Goal: Task Accomplishment & Management: Manage account settings

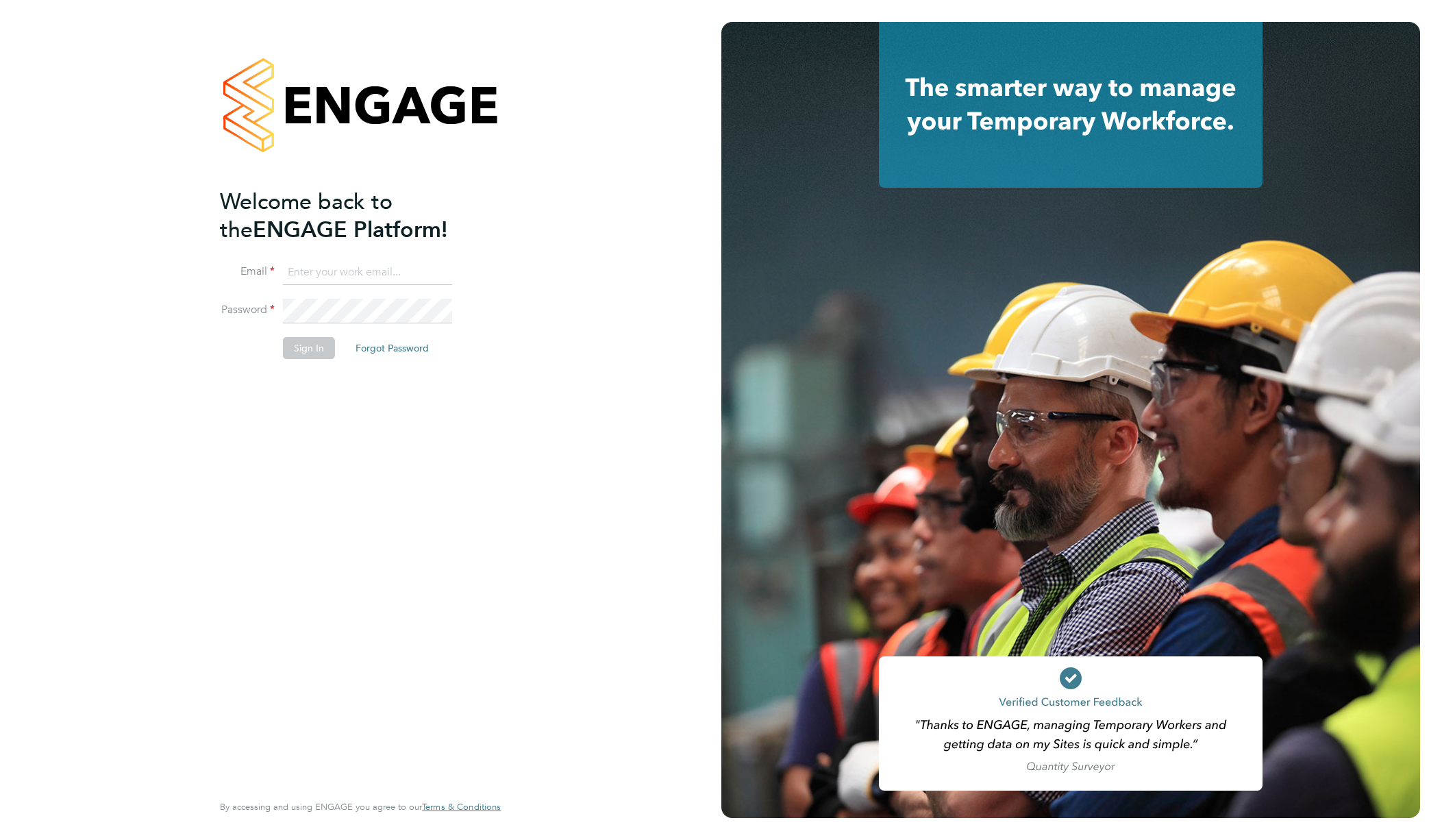
type input "support@engagelabs.io"
click at [324, 342] on button "Sign In" at bounding box center [308, 348] width 52 height 22
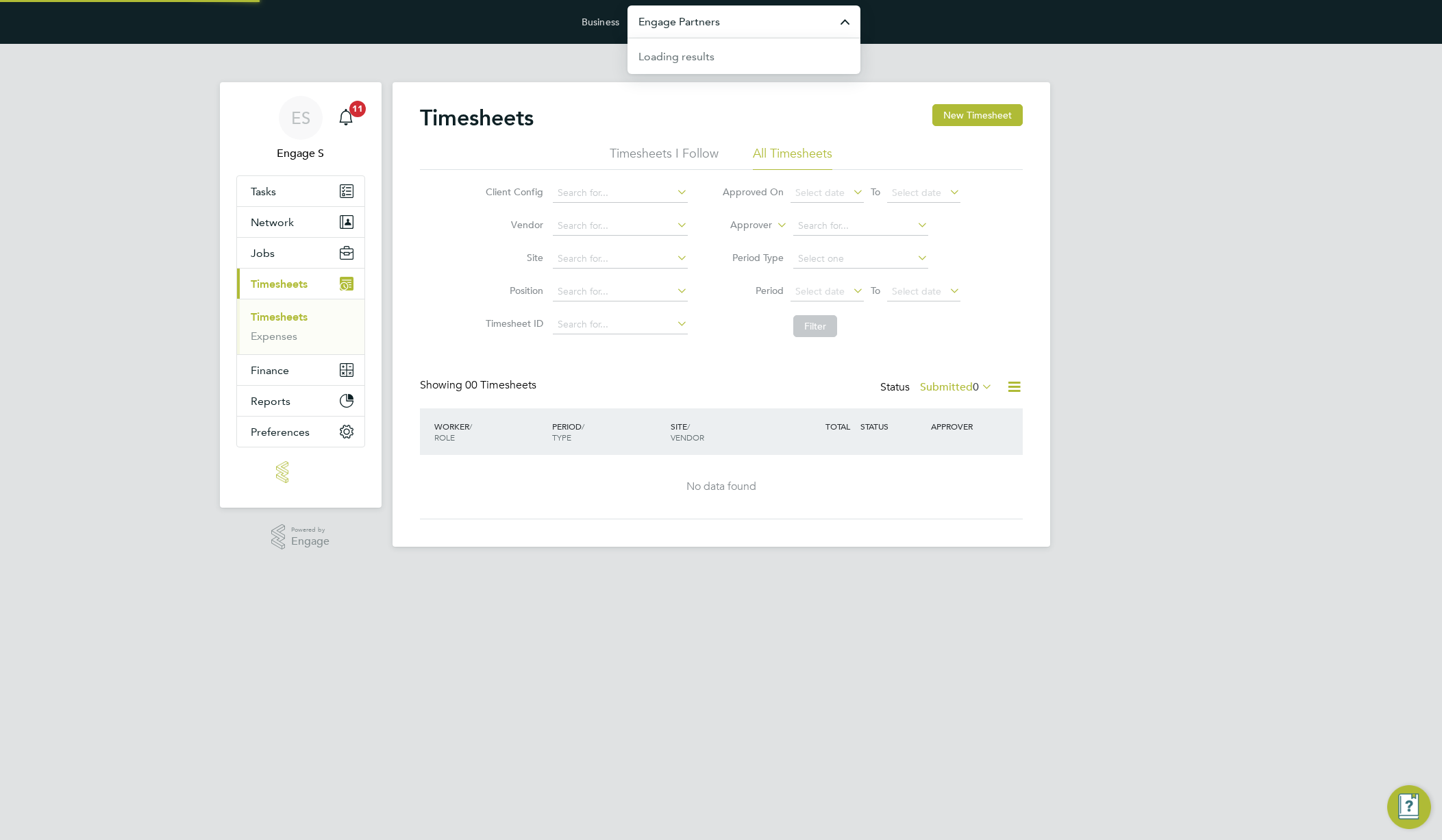
click at [793, 22] on input "Engage Partners" at bounding box center [744, 22] width 233 height 32
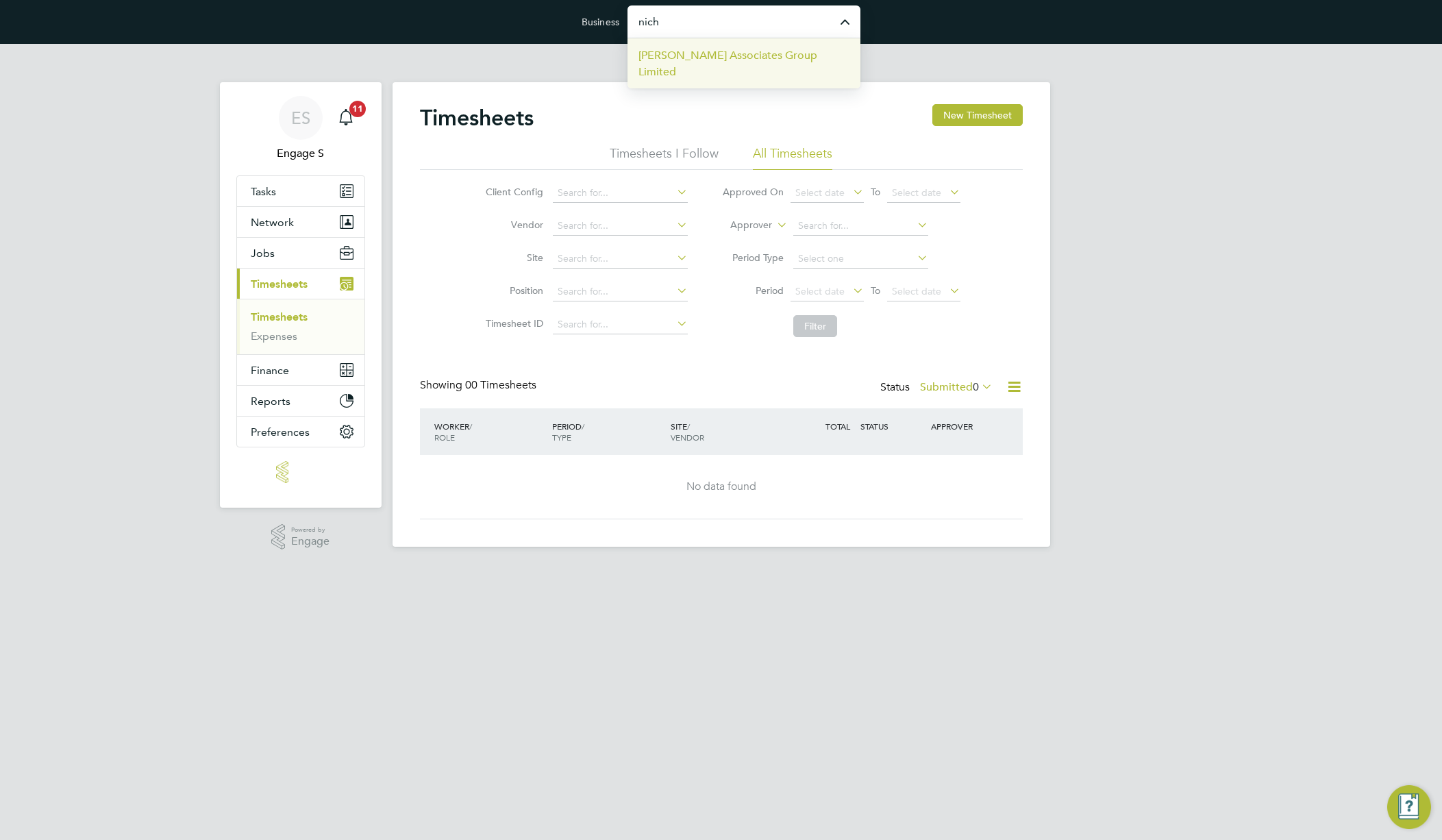
click at [799, 59] on span "[PERSON_NAME] Associates Group Limited" at bounding box center [743, 64] width 211 height 33
type input "[PERSON_NAME] Associates Group Limited"
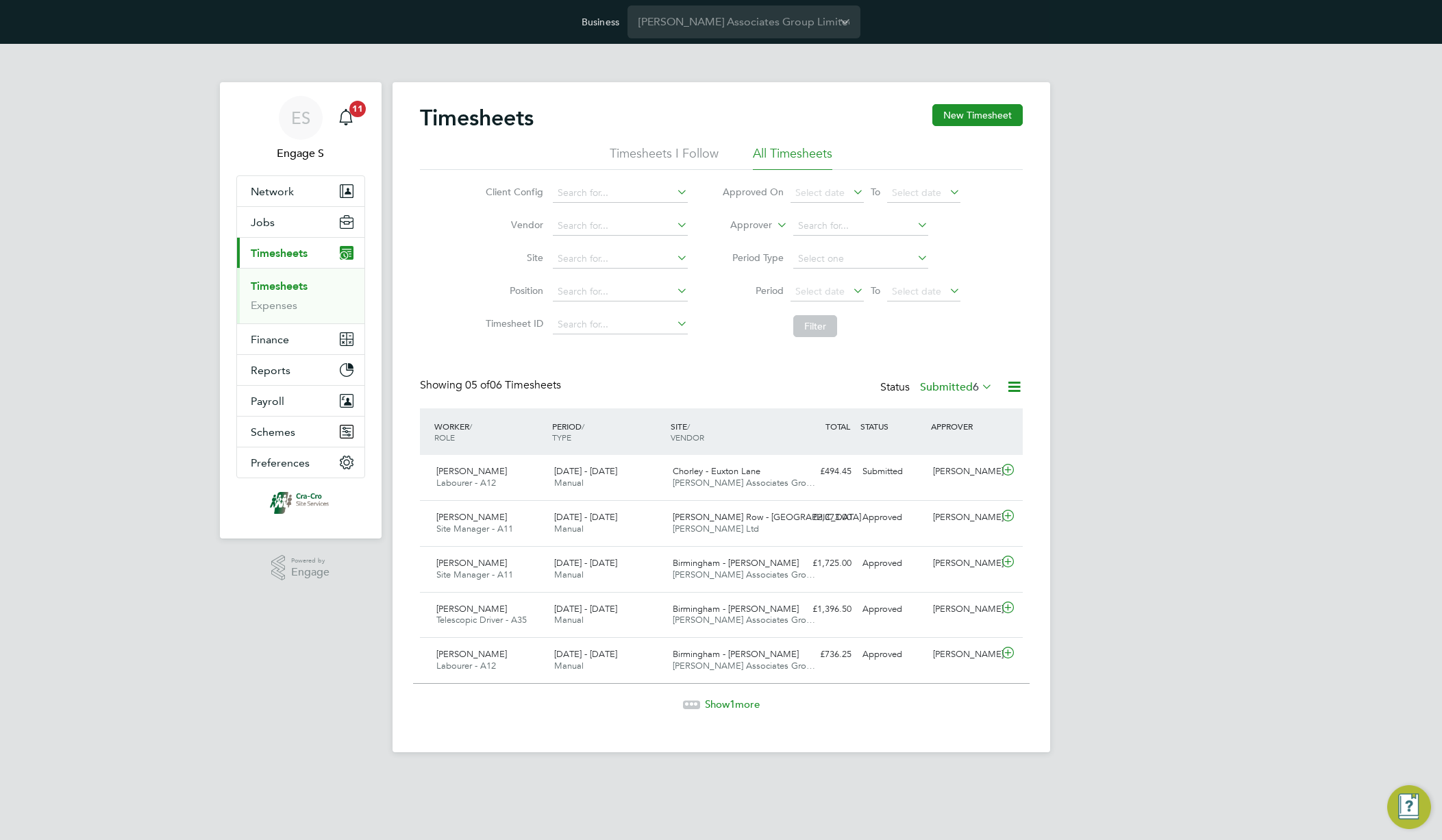
click at [1146, 352] on div "ES Engage S Notifications 11 Applications: Network Team Members Businesses Site…" at bounding box center [721, 409] width 1442 height 730
click at [980, 115] on button "New Timesheet" at bounding box center [977, 115] width 91 height 22
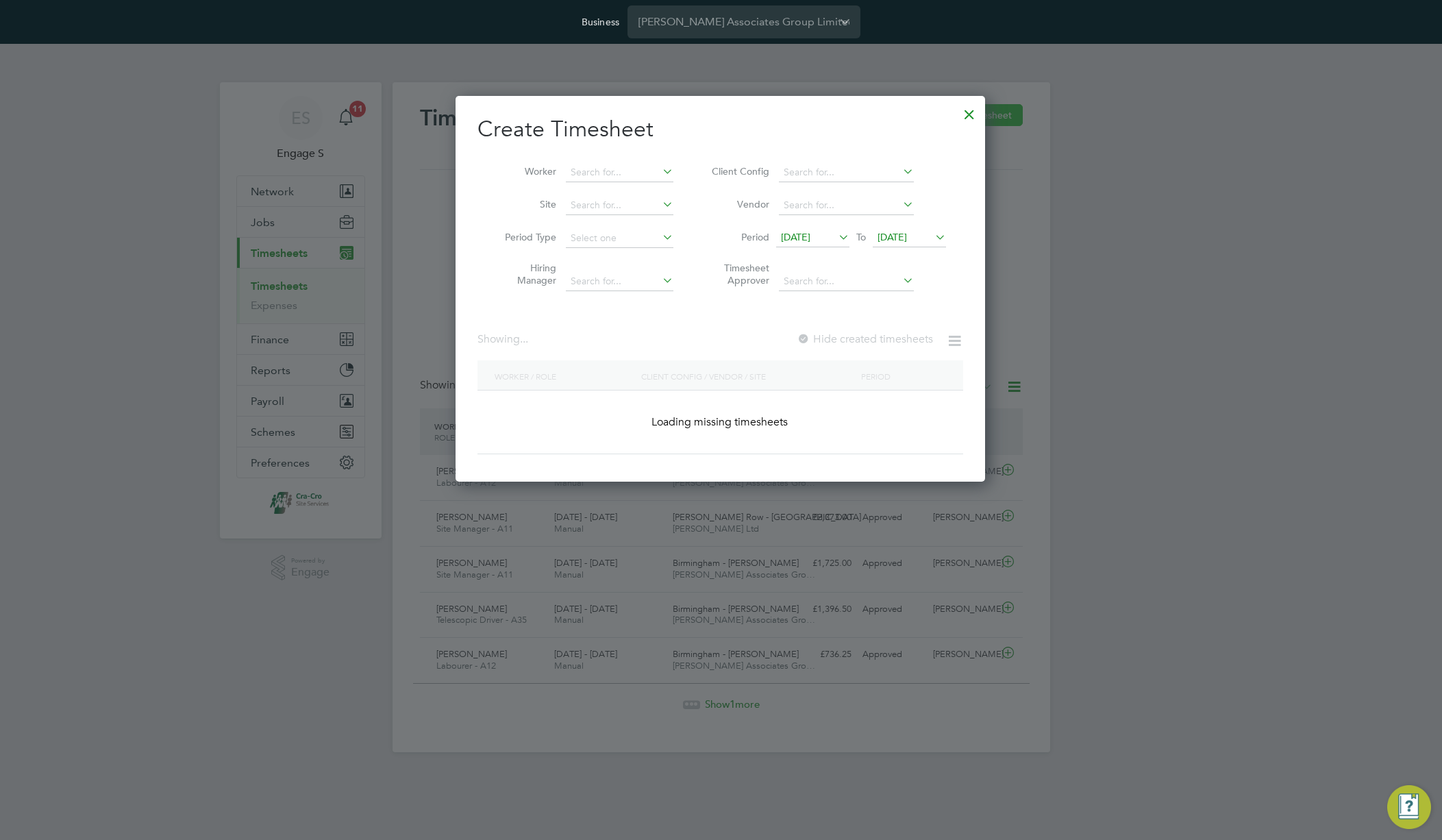
scroll to position [416, 530]
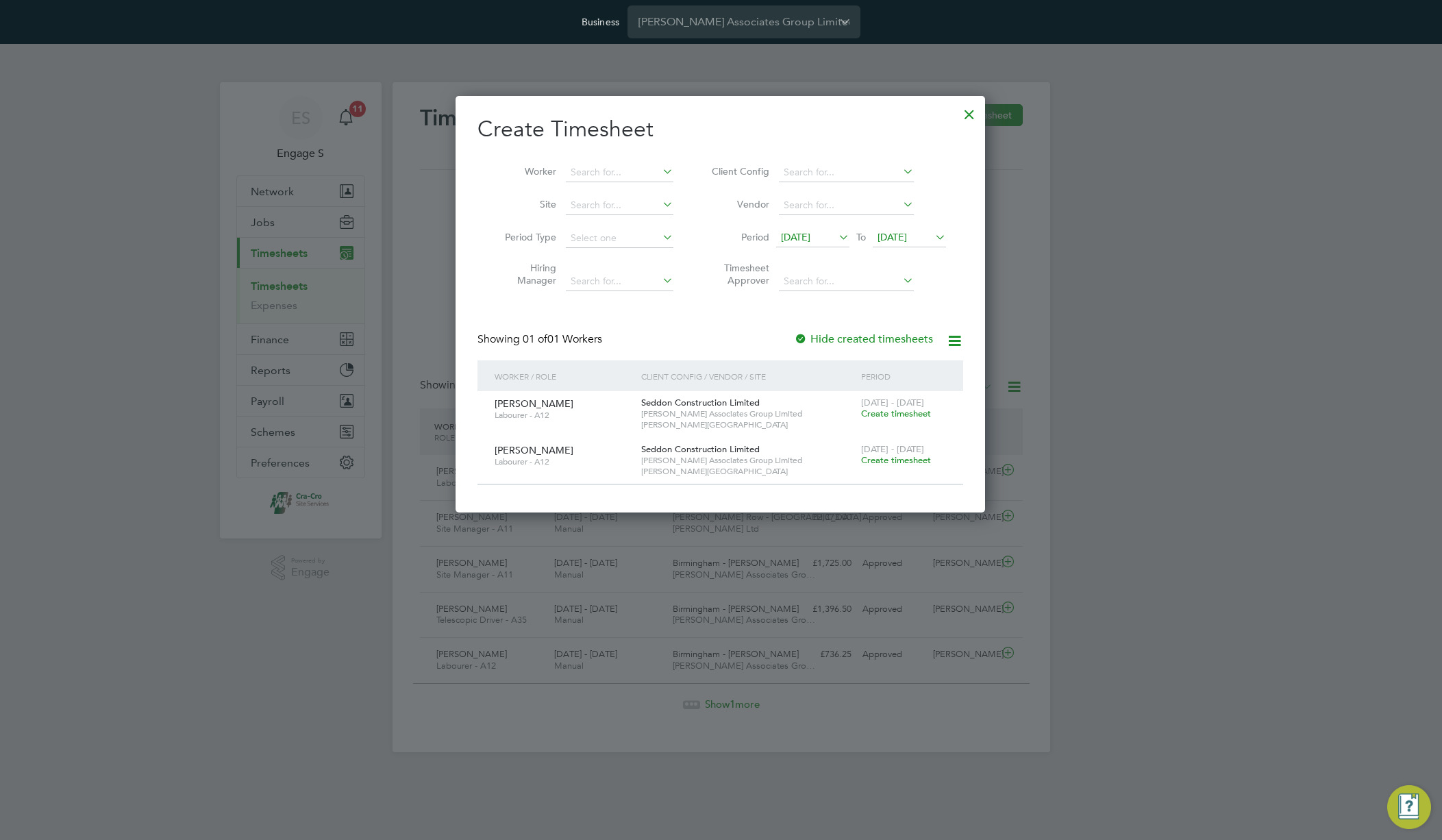
click at [890, 411] on span "Create timesheet" at bounding box center [896, 413] width 70 height 12
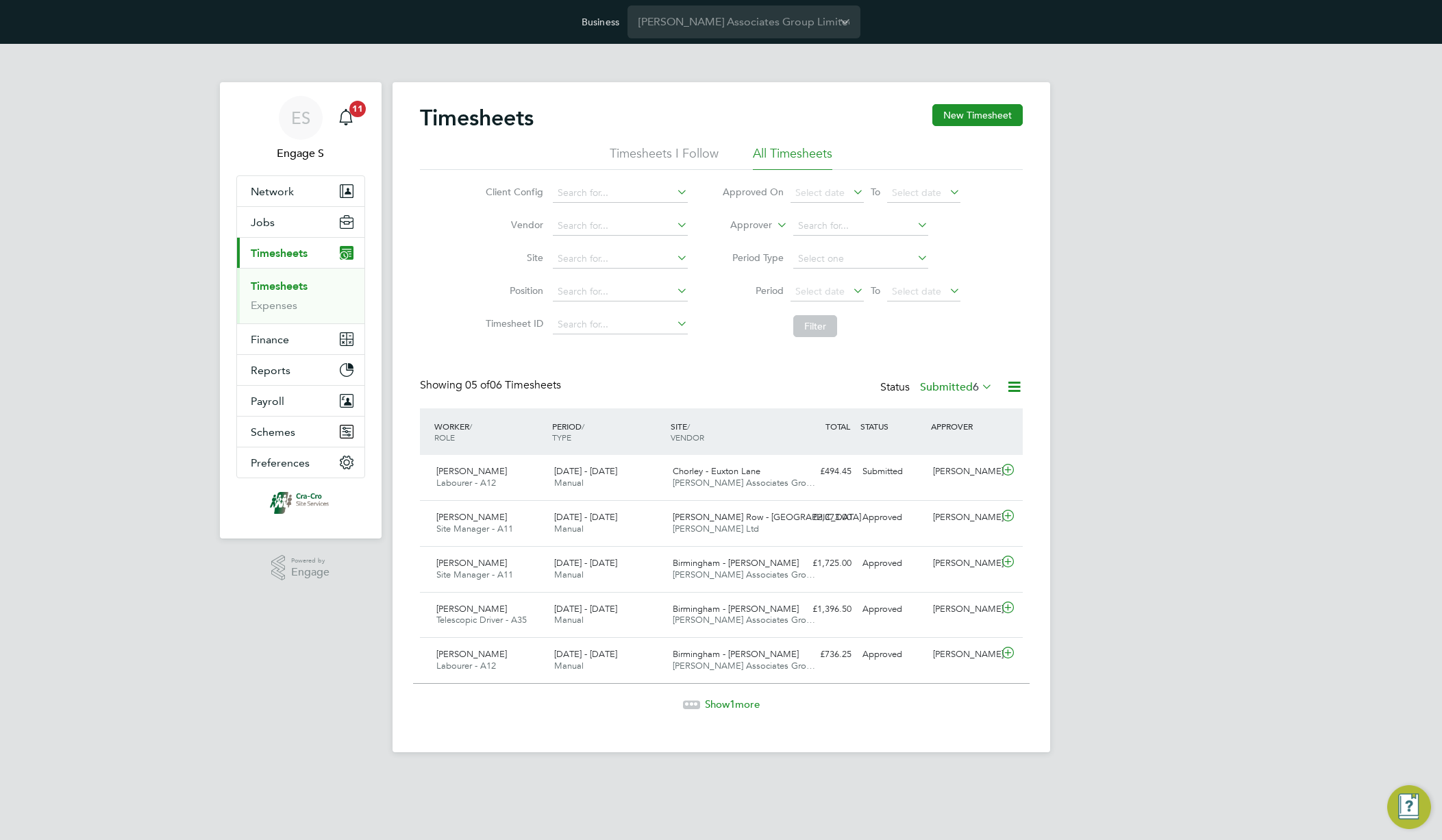
scroll to position [35, 119]
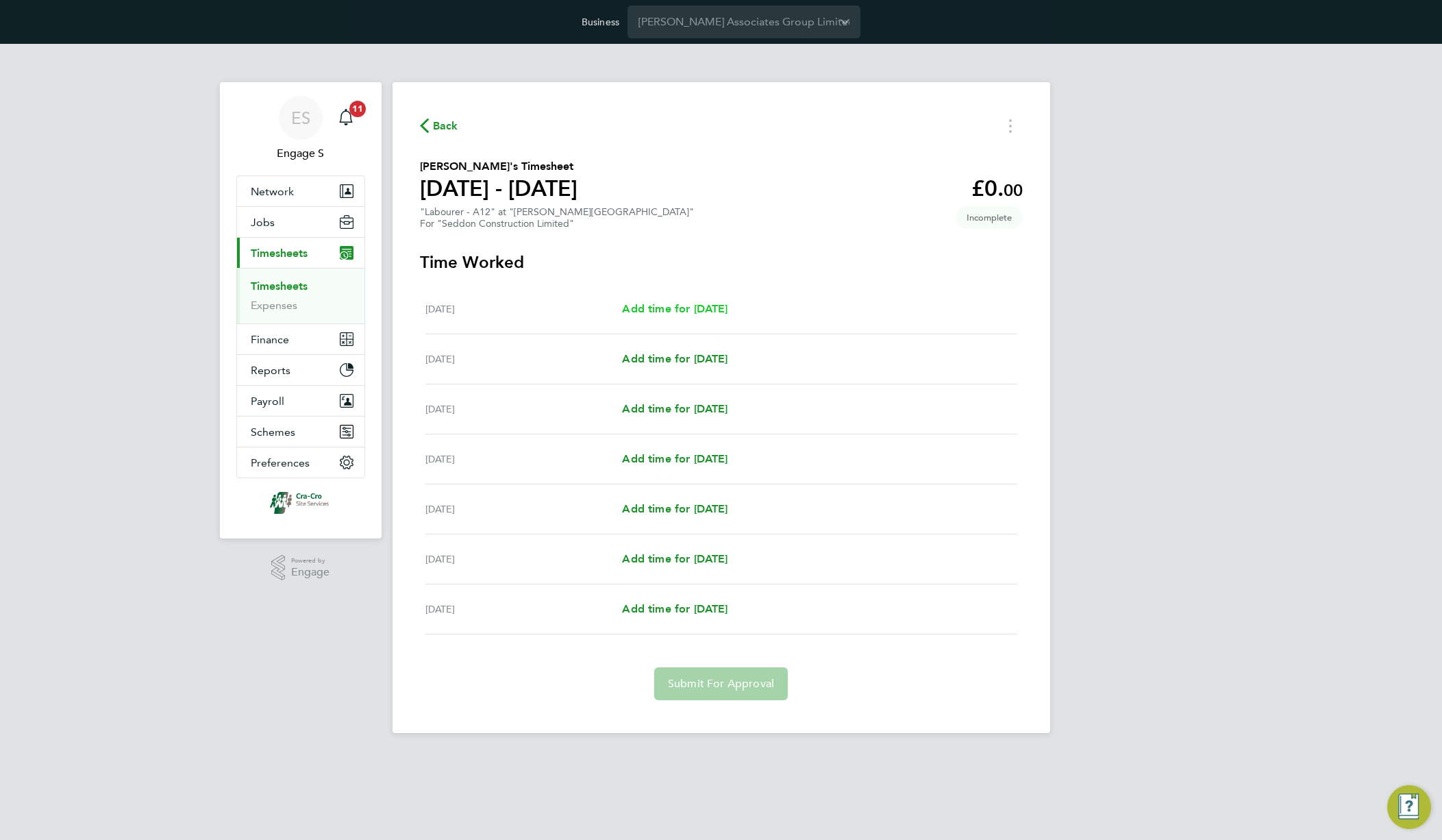
click at [727, 314] on span "Add time for Mon 18 Aug" at bounding box center [675, 308] width 106 height 13
select select "30"
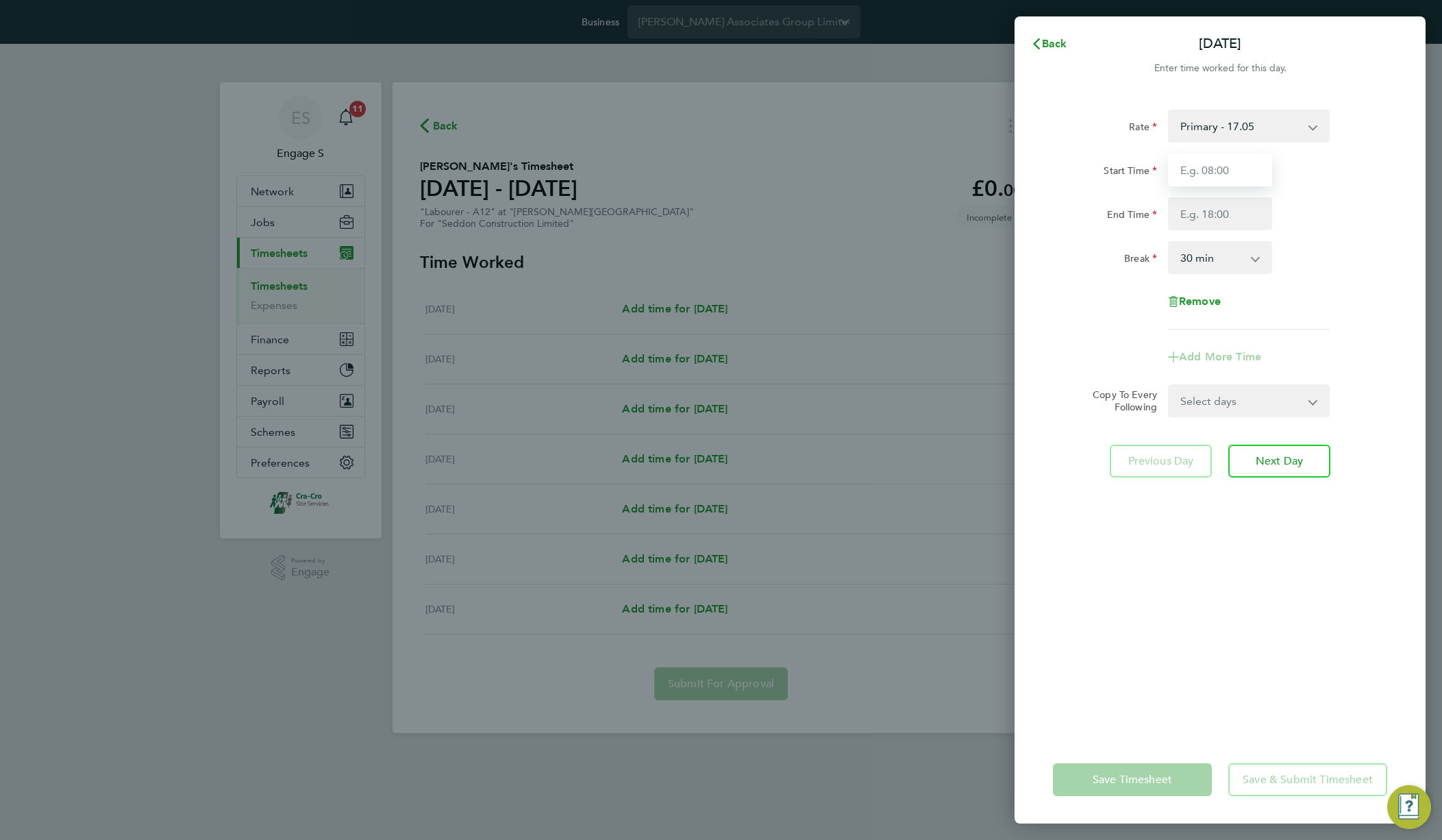
click at [1235, 178] on input "Start Time" at bounding box center [1220, 169] width 104 height 33
type input "11:00"
click at [1220, 228] on input "End Time" at bounding box center [1220, 213] width 104 height 33
type input "22:00"
click at [1255, 408] on select "Select days Day Weekday (Mon-Fri) Weekend (Sat-Sun) Tuesday Wednesday Thursday …" at bounding box center [1241, 401] width 143 height 30
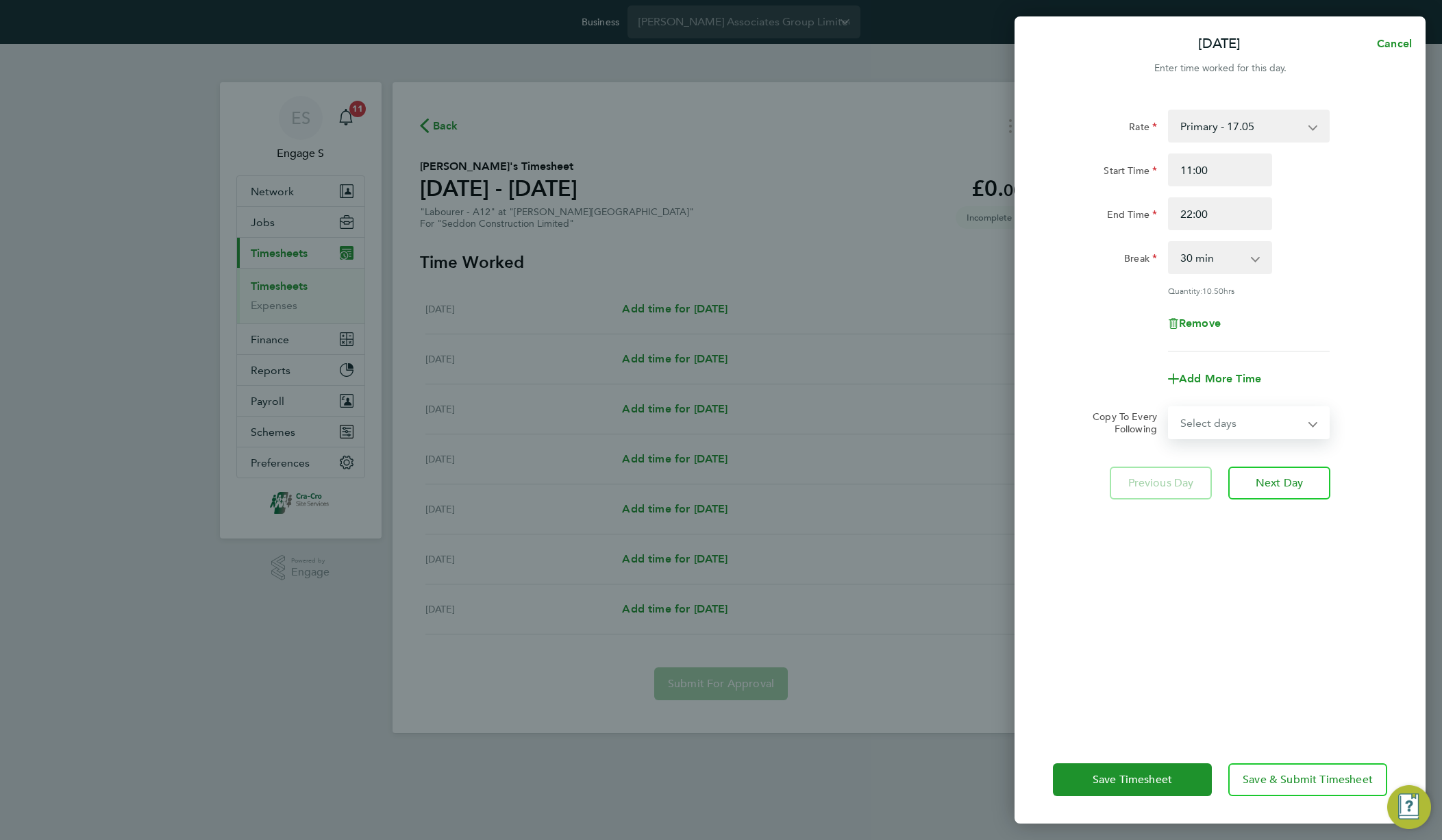
select select "DAY"
click at [1169, 408] on select "Select days Day Weekday (Mon-Fri) Weekend (Sat-Sun) Tuesday Wednesday Thursday …" at bounding box center [1241, 423] width 143 height 30
select select "2025-08-24"
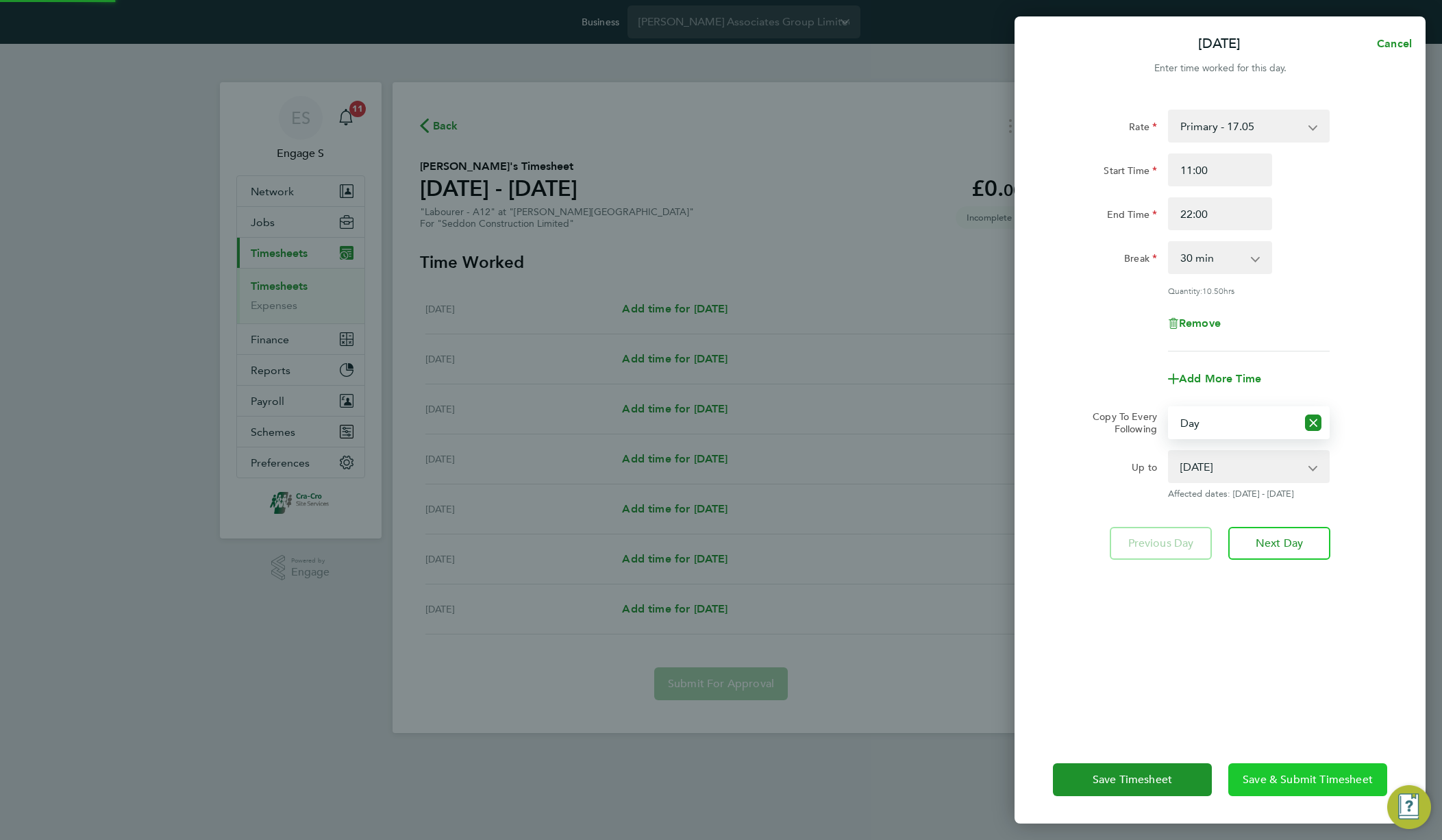
click at [1269, 782] on span "Save & Submit Timesheet" at bounding box center [1307, 779] width 130 height 13
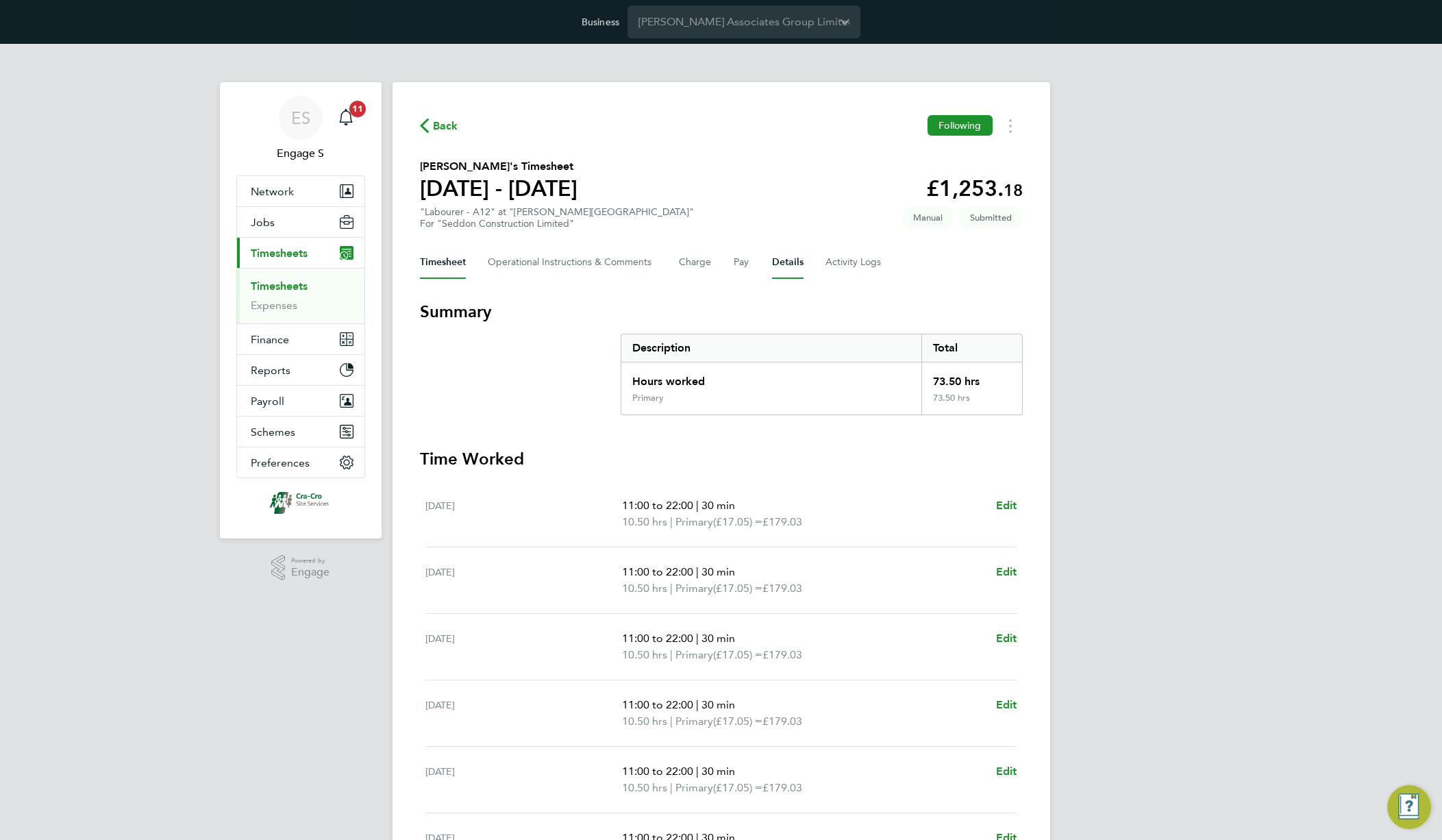
click at [786, 260] on button "Details" at bounding box center [787, 262] width 31 height 33
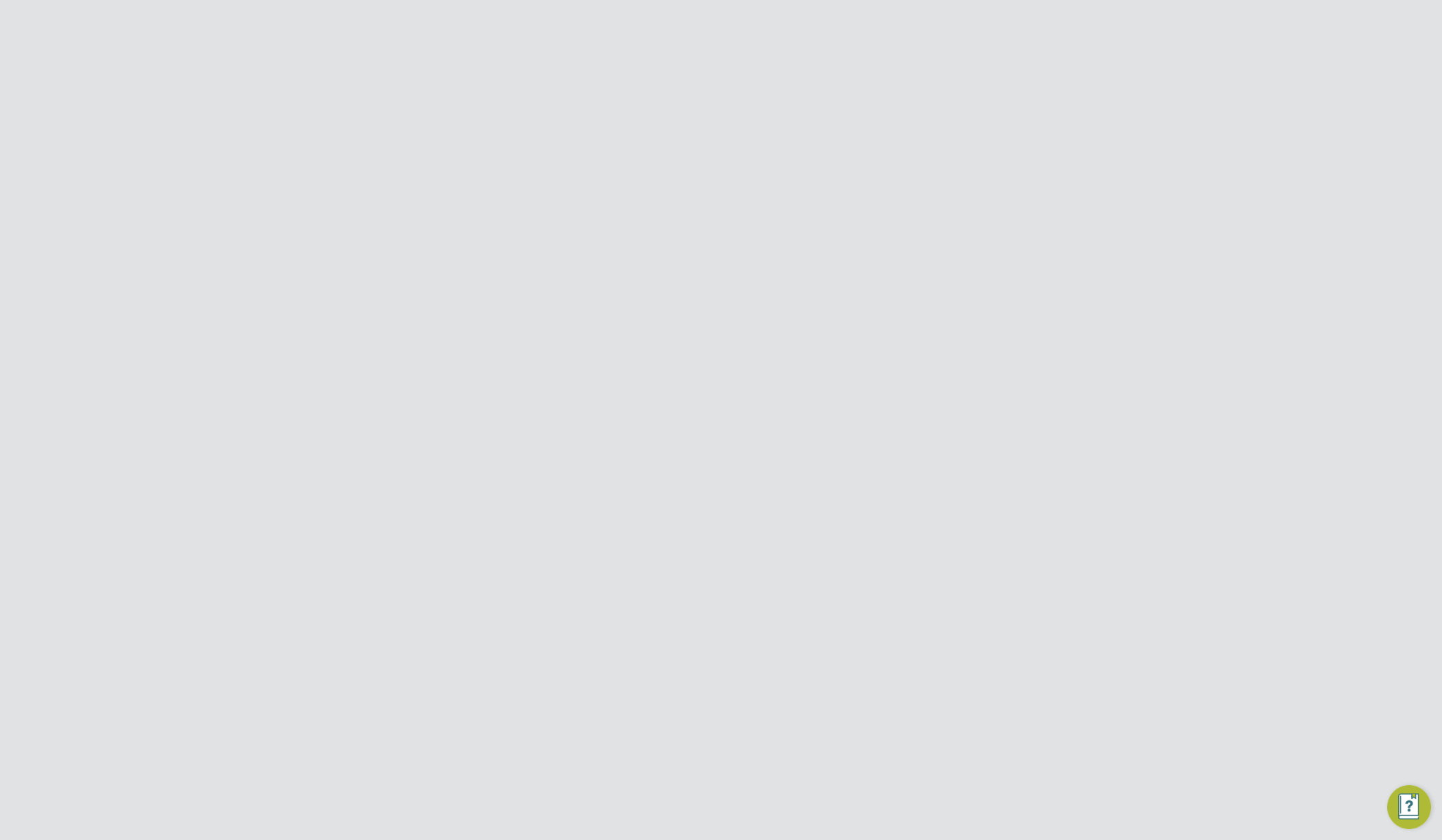
click at [1014, 470] on span "View" at bounding box center [1009, 469] width 26 height 13
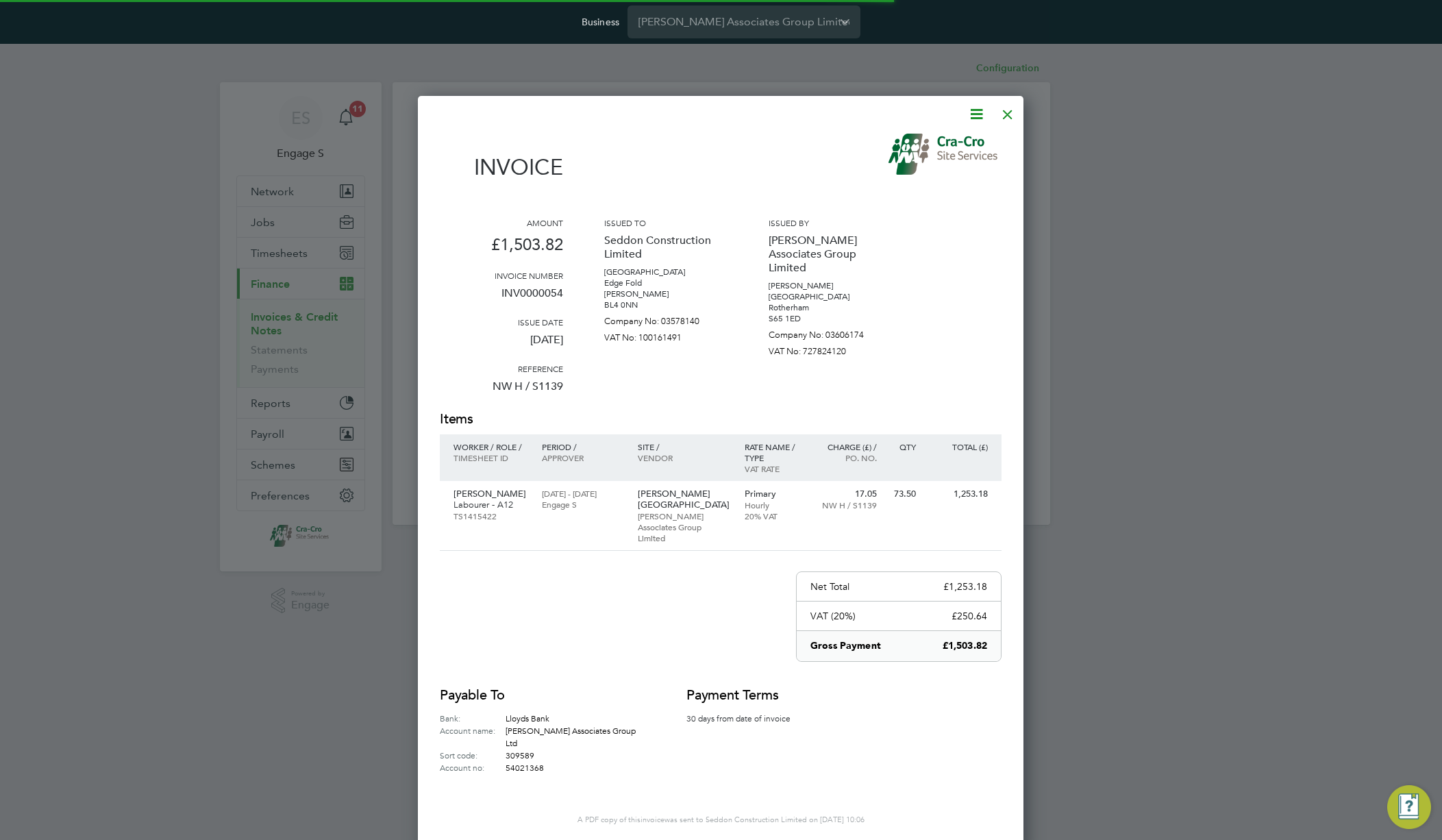
scroll to position [718, 606]
click at [977, 122] on icon at bounding box center [976, 114] width 17 height 17
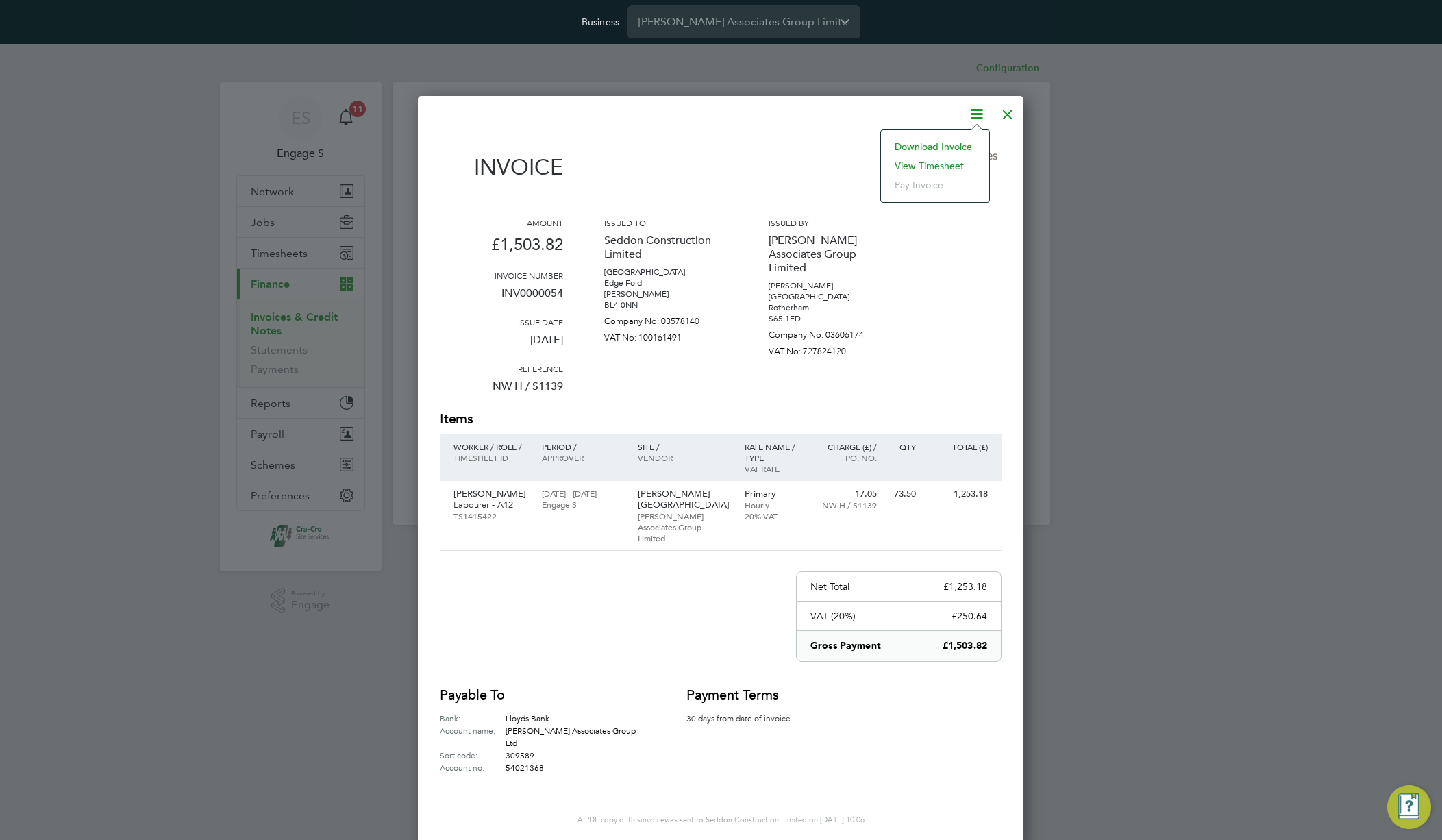
click at [1006, 110] on div at bounding box center [1007, 110] width 24 height 24
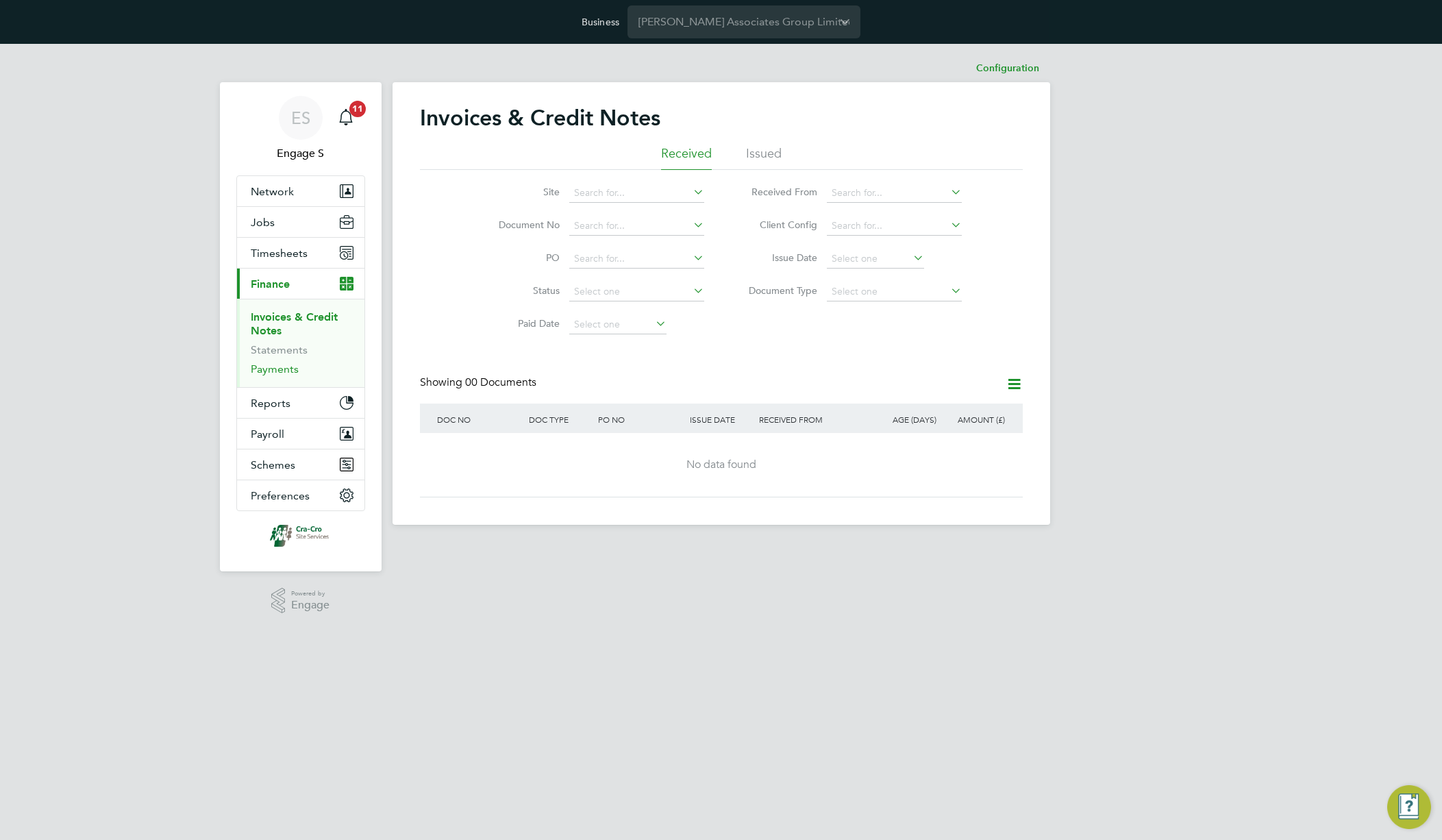
click at [273, 373] on link "Payments" at bounding box center [274, 368] width 48 height 13
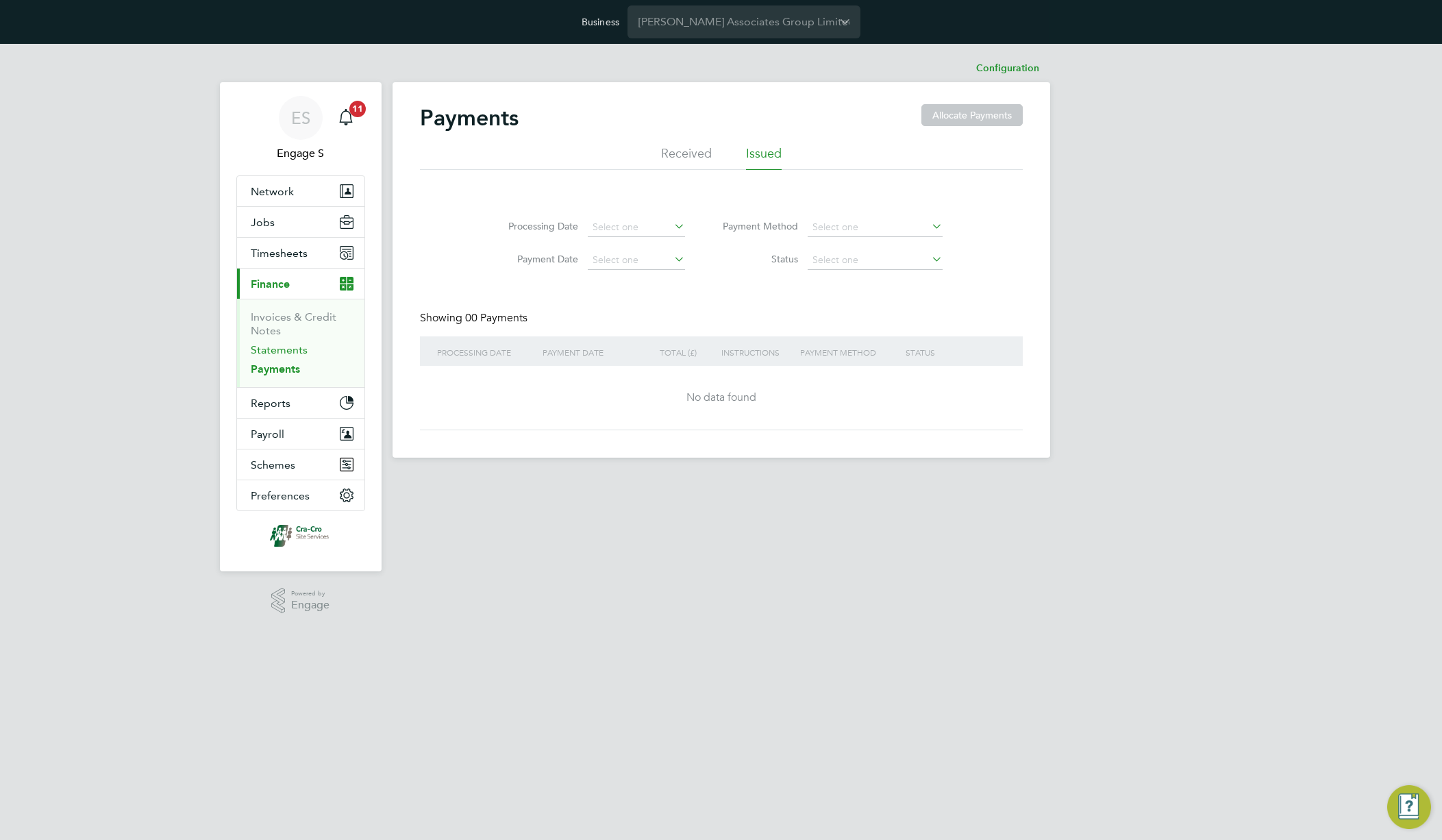
click at [280, 350] on link "Statements" at bounding box center [279, 350] width 56 height 13
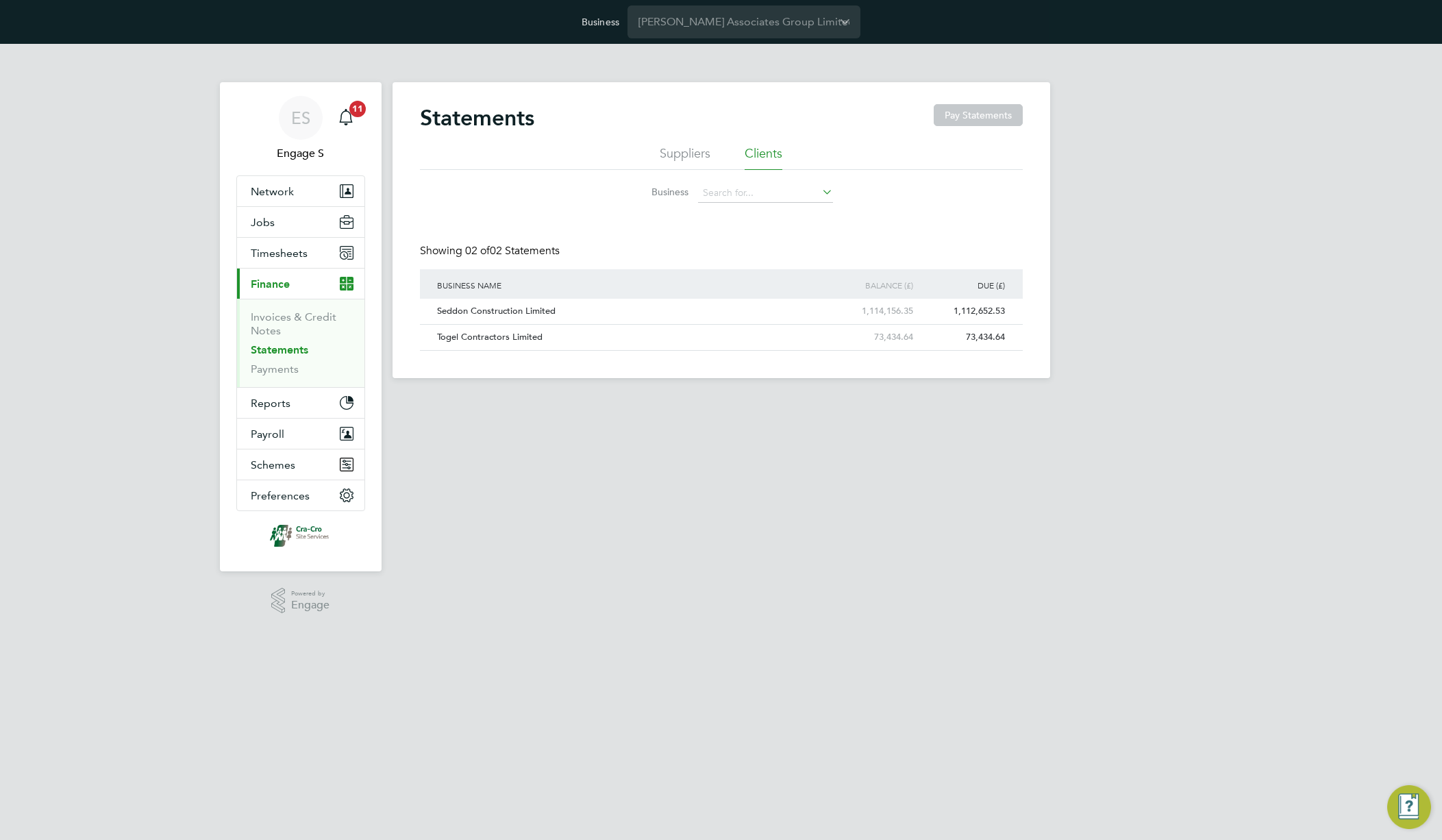
click at [666, 145] on li "Suppliers" at bounding box center [685, 157] width 51 height 24
click at [267, 370] on link "Payments" at bounding box center [274, 368] width 48 height 13
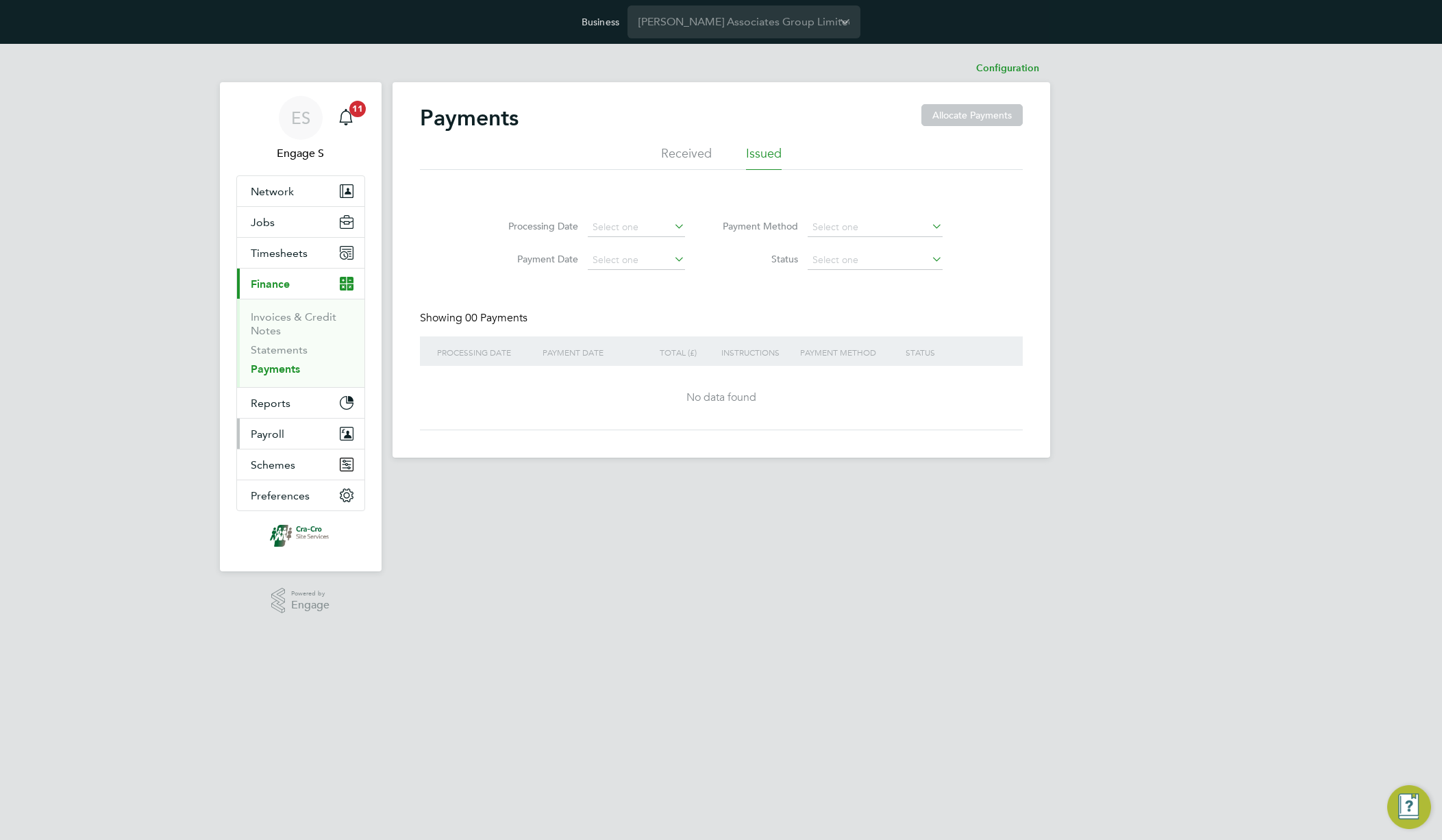
click at [271, 441] on button "Payroll" at bounding box center [300, 434] width 127 height 30
click at [670, 145] on li "Received" at bounding box center [686, 157] width 51 height 24
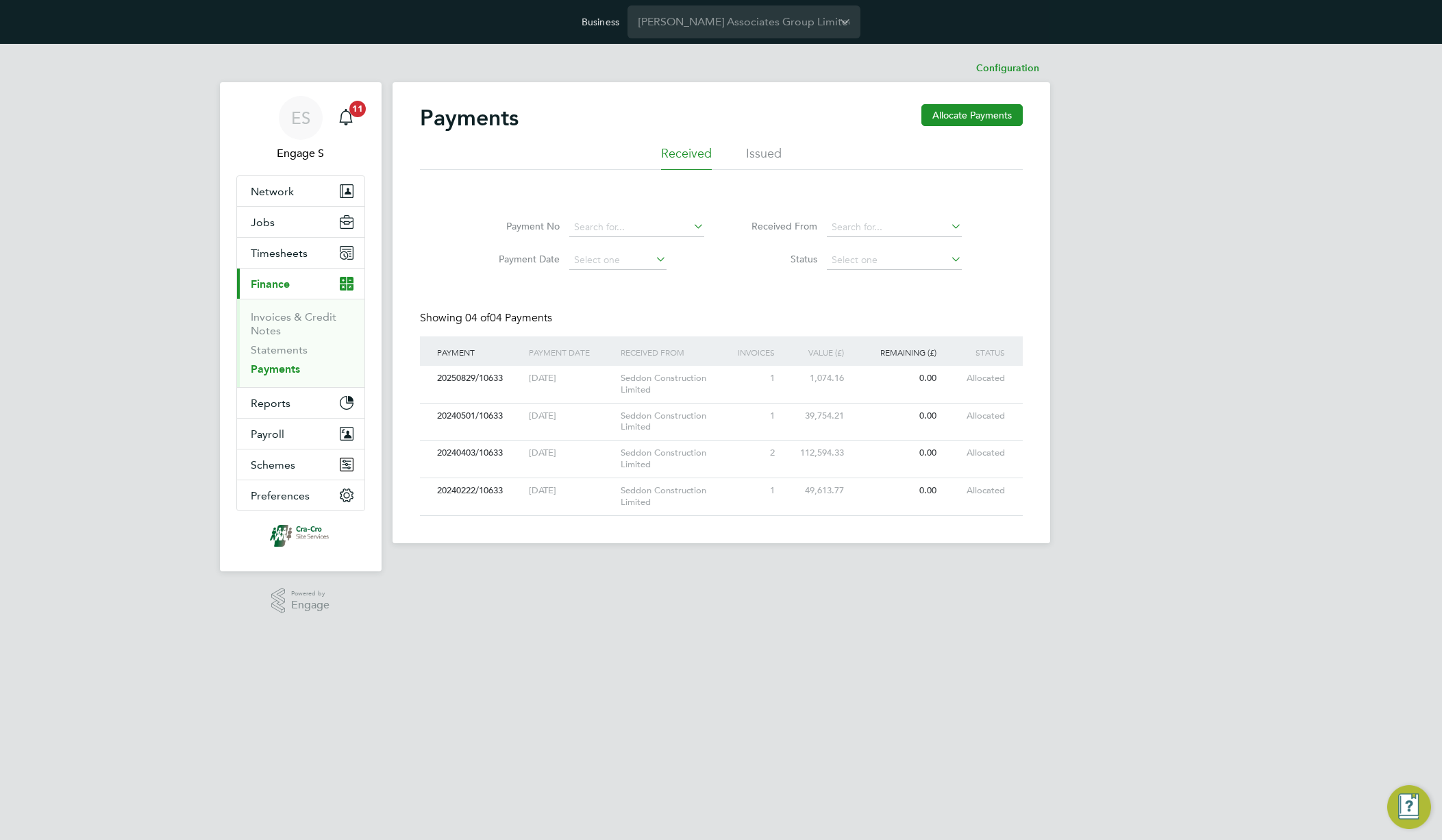
click at [1324, 316] on div "ES Engage S Notifications 11 Applications: Network Team Members Businesses Site…" at bounding box center [721, 304] width 1442 height 521
click at [1298, 259] on div "ES Engage S Notifications 12 Applications: Network Team Members Businesses Site…" at bounding box center [721, 304] width 1442 height 521
click at [966, 299] on div "Payment No Payment Date Received From Status Showing 04 of 04 Payments PAYMENT …" at bounding box center [721, 360] width 603 height 312
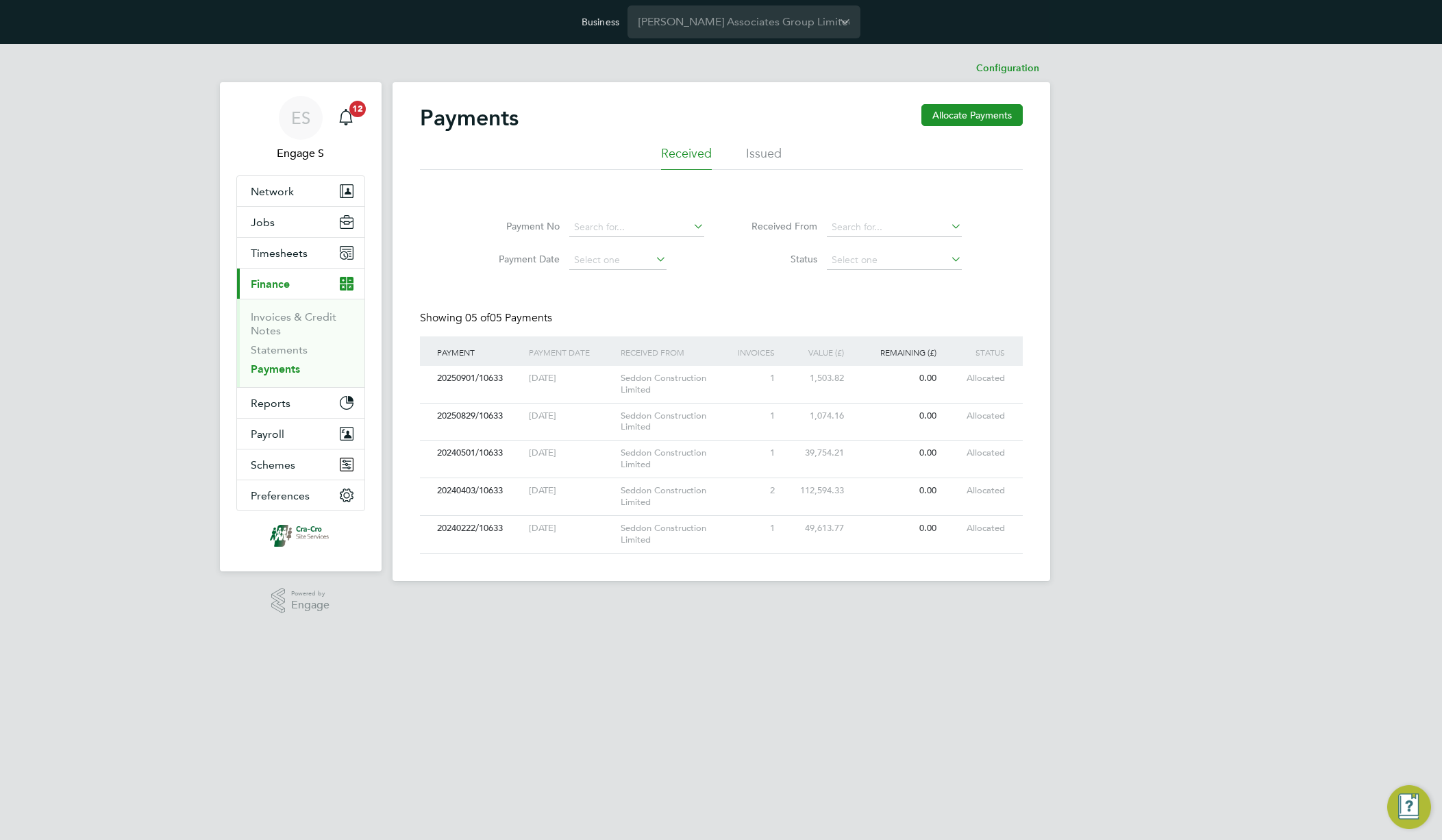
click at [966, 299] on div "Payment No Payment Date Received From Status Showing 05 of 05 Payments PAYMENT …" at bounding box center [721, 379] width 603 height 350
drag, startPoint x: 578, startPoint y: 319, endPoint x: 511, endPoint y: 318, distance: 67.0
click at [511, 318] on div "Showing 05 of 05 Payments" at bounding box center [721, 324] width 603 height 25
click at [738, 320] on div "Showing 05 of 05 Payments" at bounding box center [721, 324] width 603 height 25
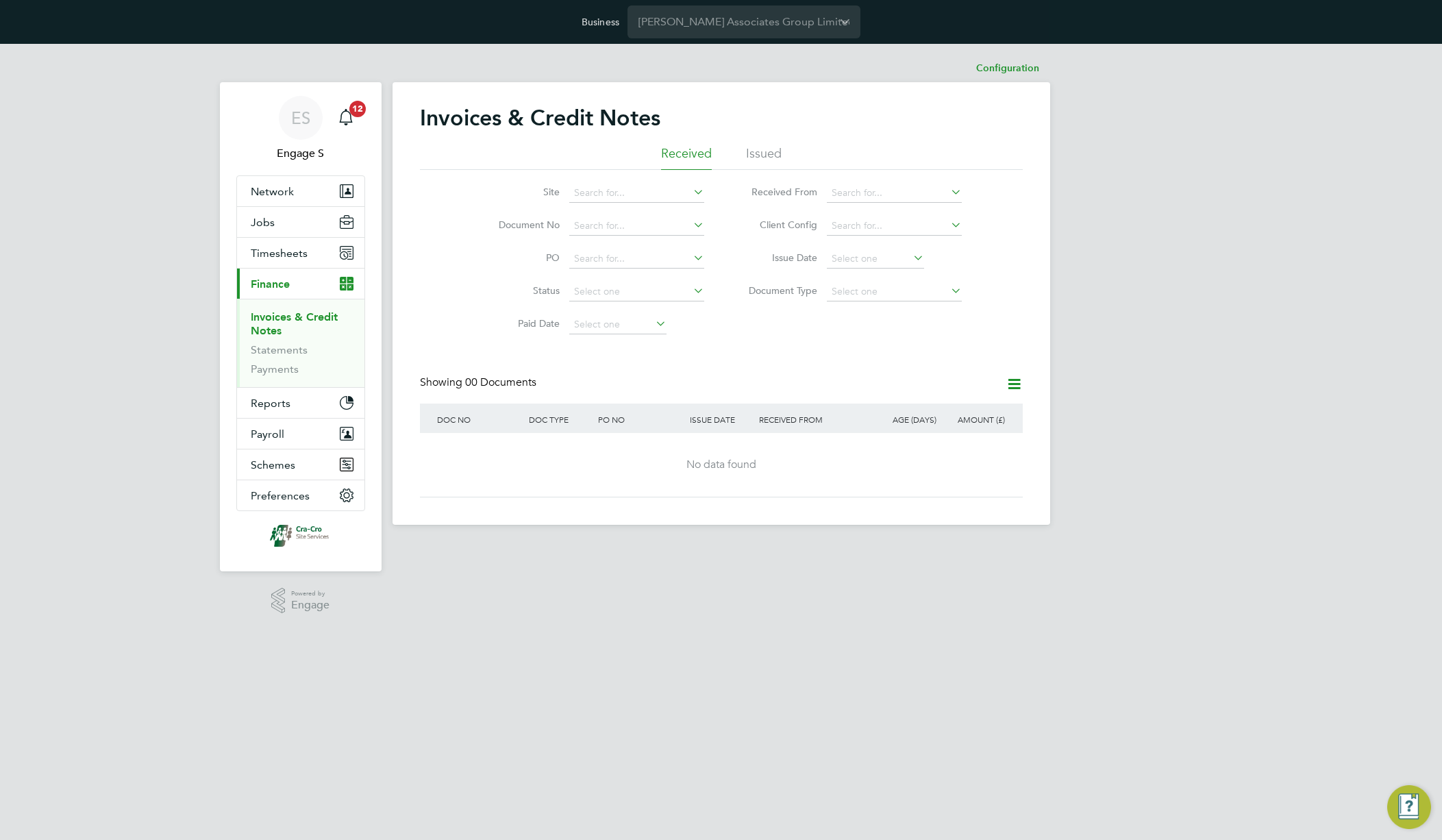
click at [754, 154] on li "Issued" at bounding box center [764, 157] width 36 height 24
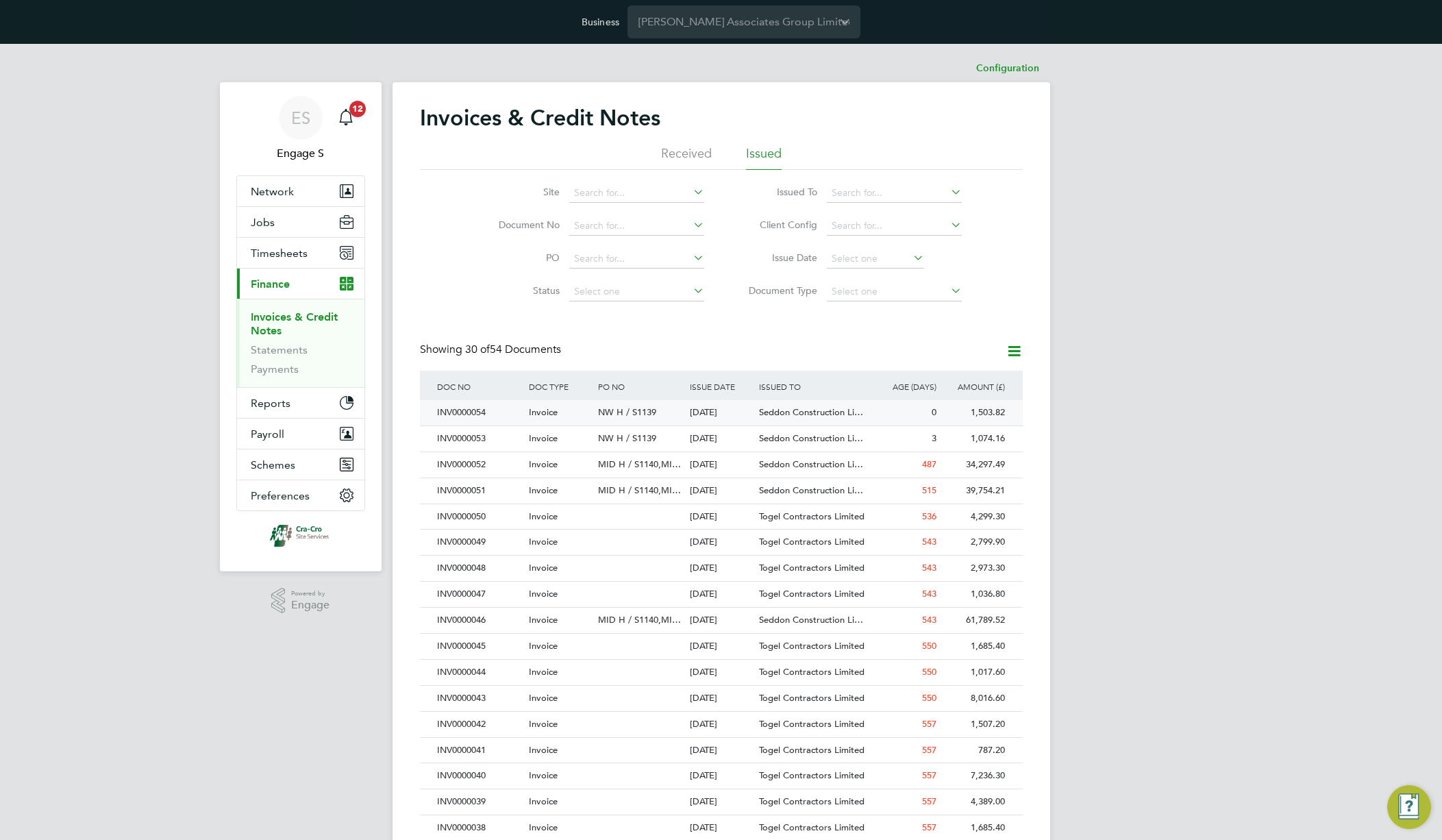
click at [822, 411] on span "Seddon Construction Li…" at bounding box center [811, 411] width 104 height 12
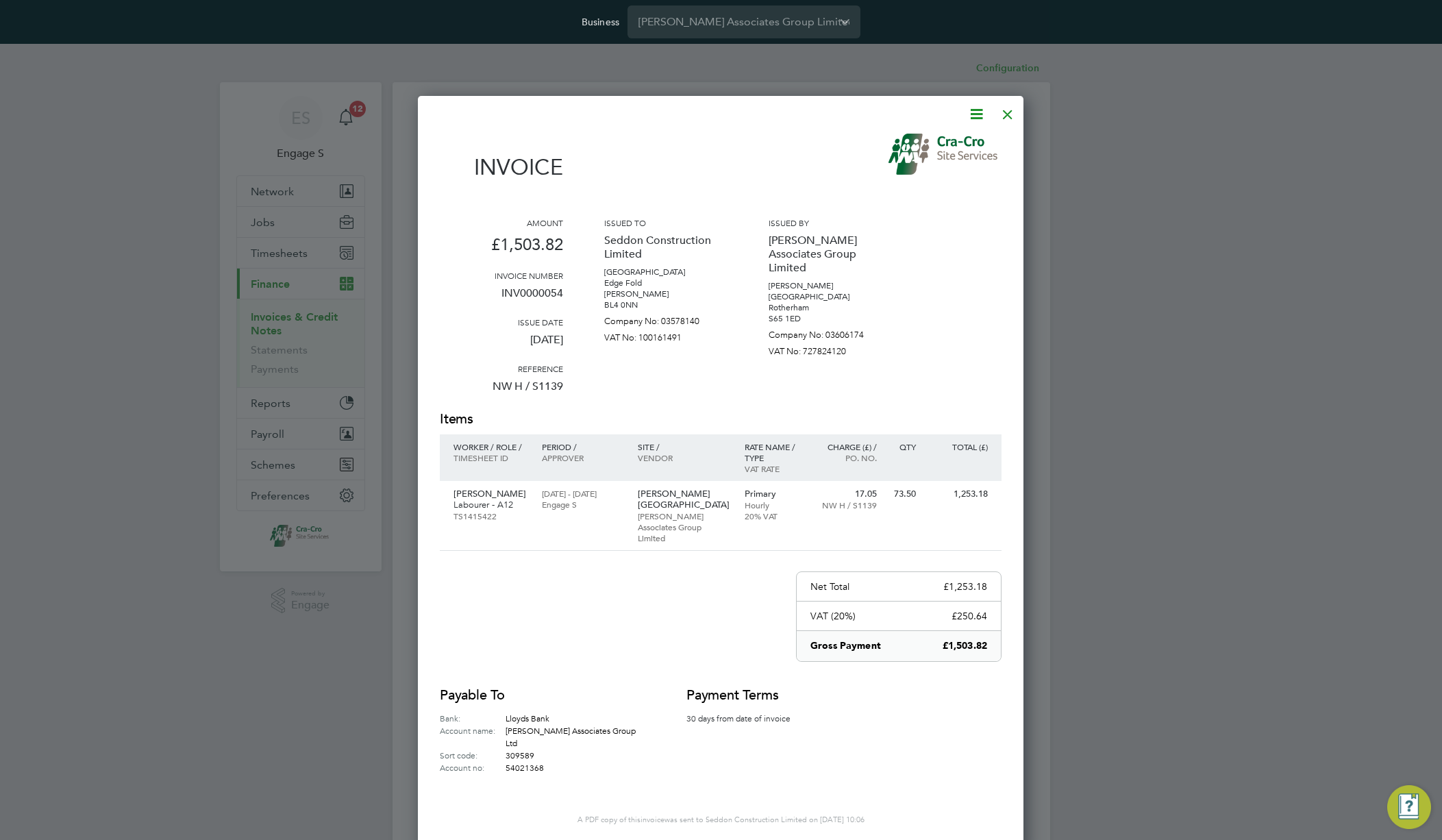
click at [976, 117] on icon at bounding box center [976, 114] width 17 height 17
click at [953, 260] on div "Amount £1,503.82 Invoice number INV0000054 Issue date 01 Sep 2025 Reference NW …" at bounding box center [720, 313] width 561 height 193
click at [1012, 115] on div at bounding box center [1007, 110] width 24 height 24
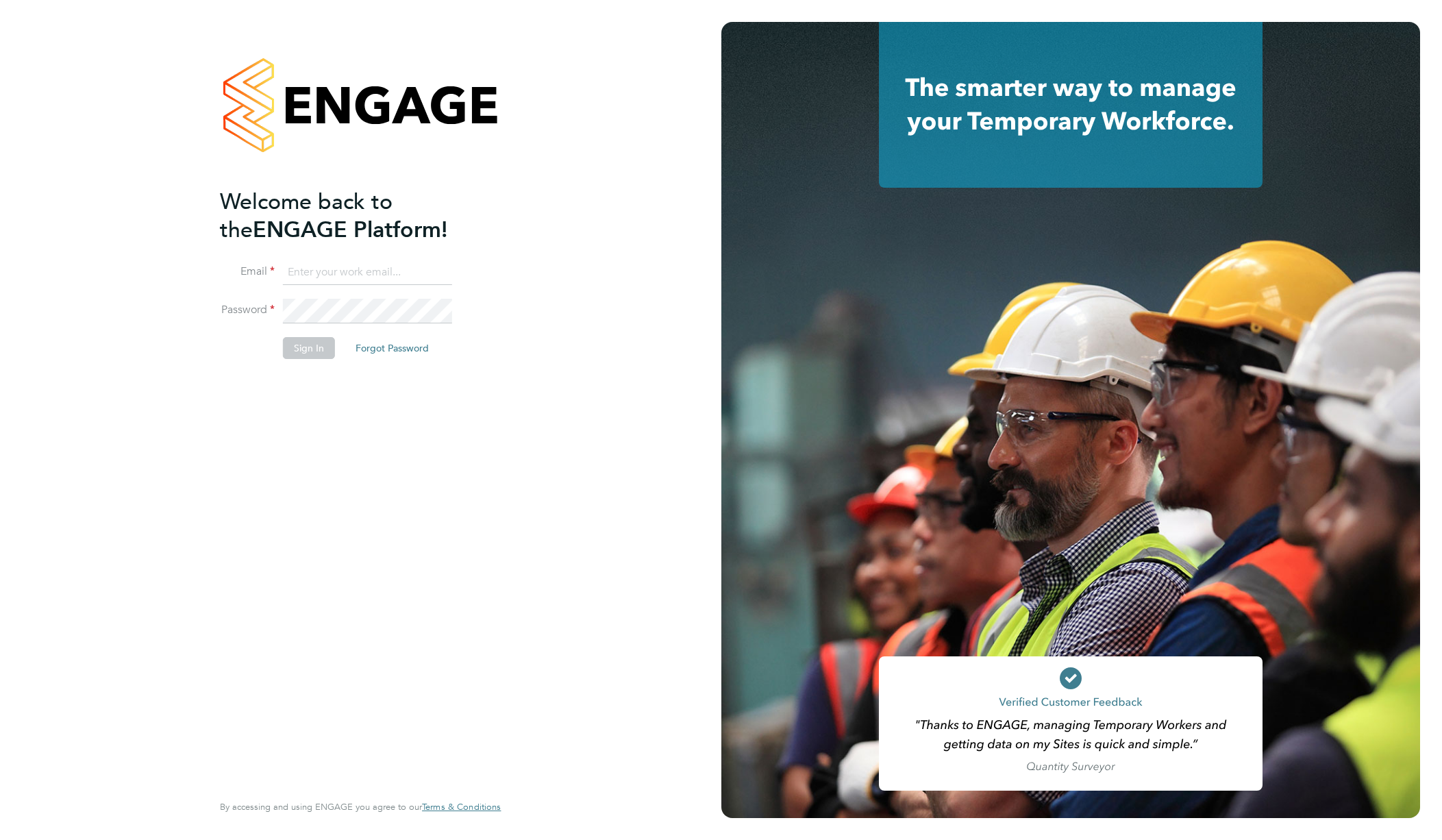
type input "support@engagelabs.io"
click at [327, 342] on button "Sign In" at bounding box center [308, 348] width 52 height 22
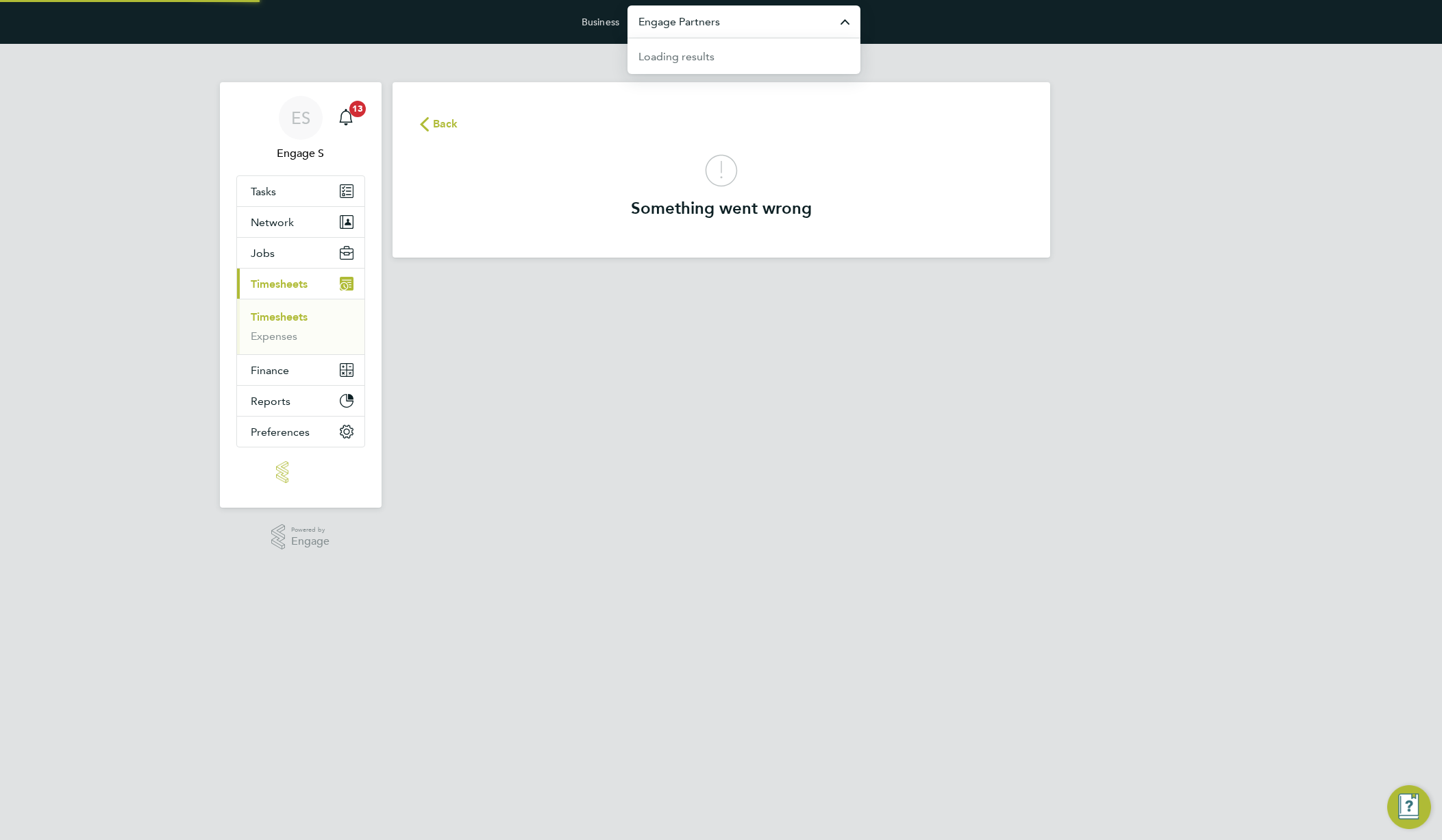
click at [773, 26] on input "Engage Partners" at bounding box center [744, 22] width 233 height 32
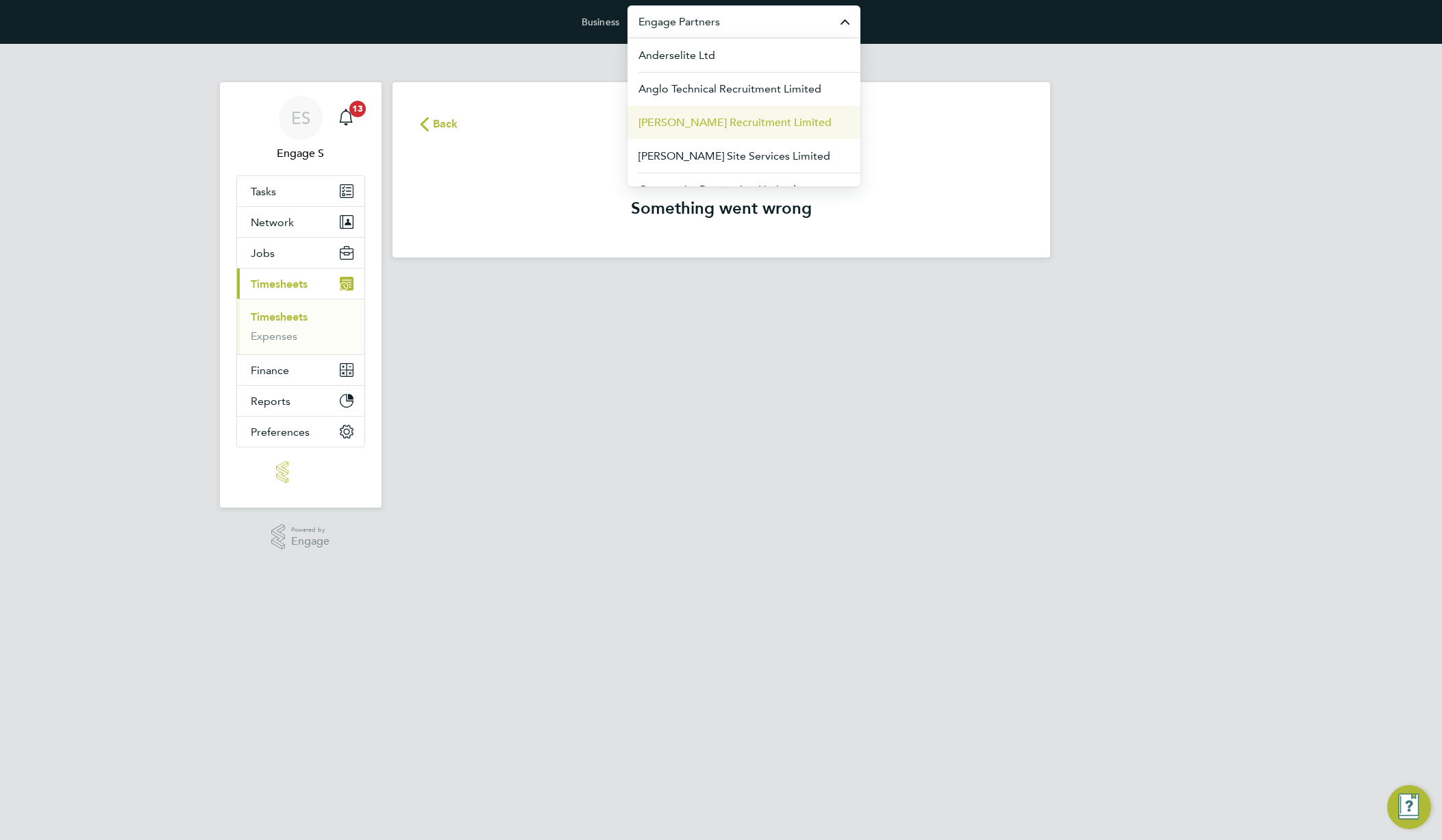
click at [768, 121] on span "Berry Recruitment Limited" at bounding box center [734, 123] width 193 height 16
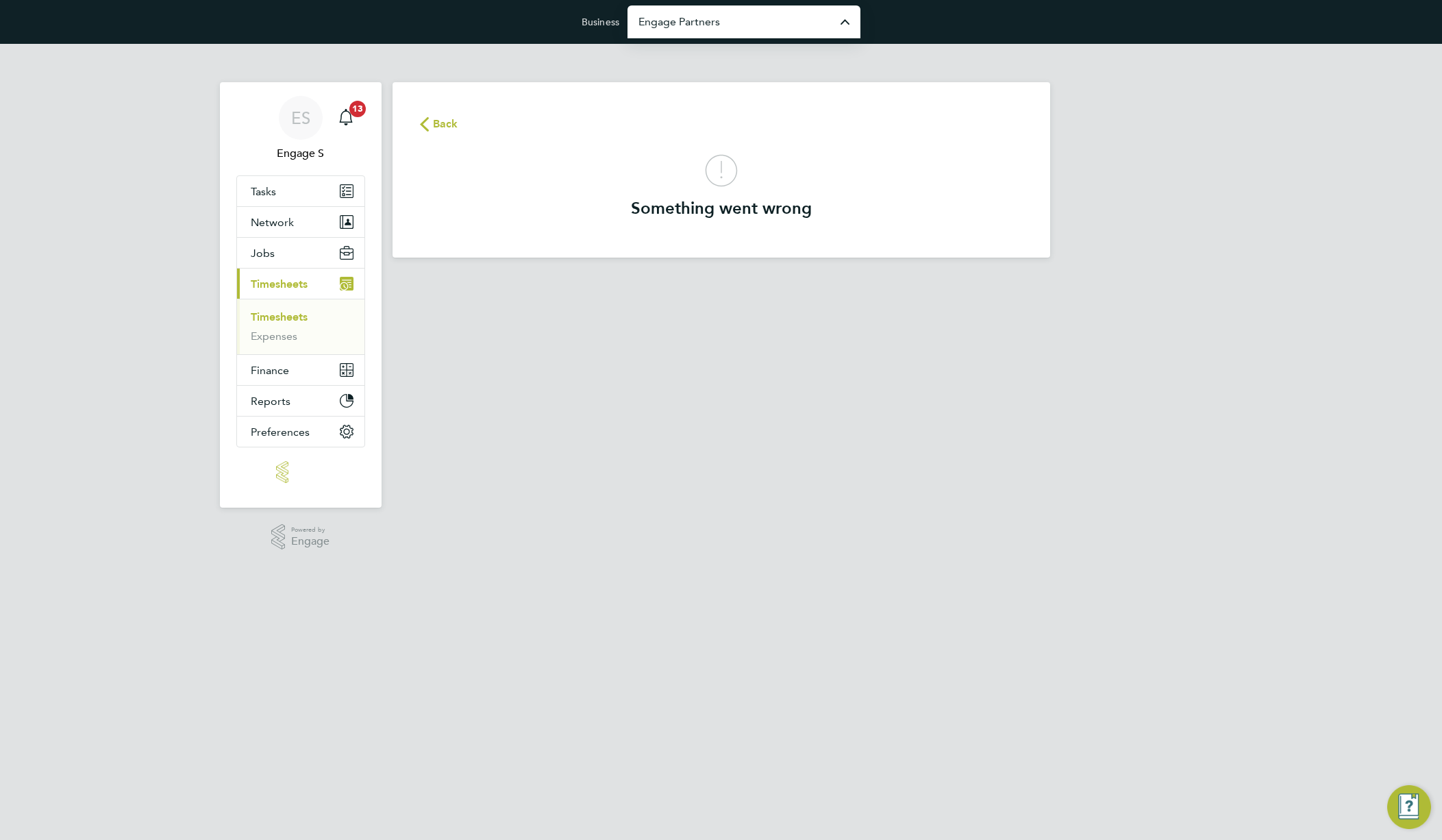
type input "Berry Recruitment Limited"
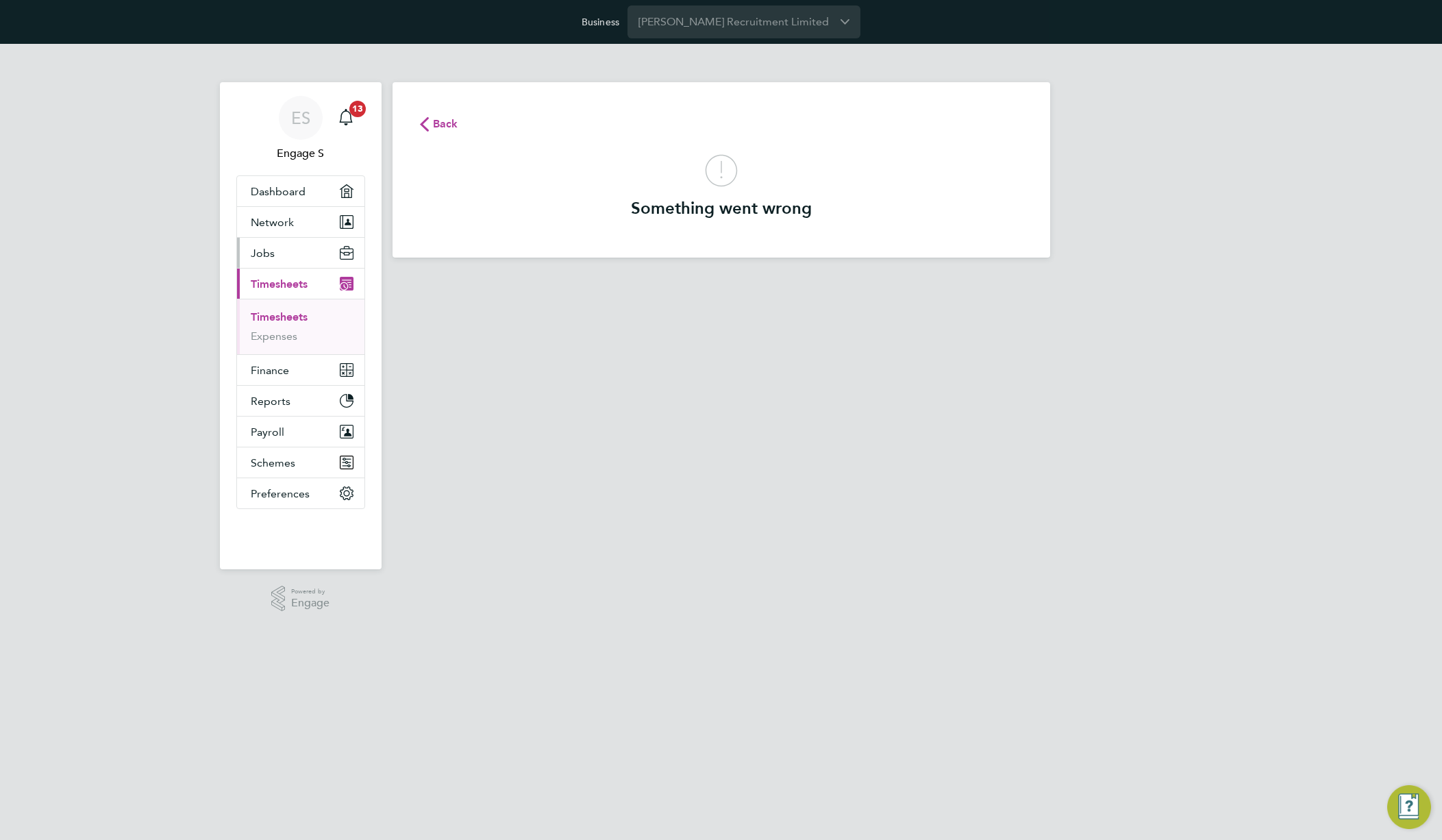
click at [268, 256] on span "Jobs" at bounding box center [263, 253] width 24 height 13
click at [279, 286] on link "Positions" at bounding box center [274, 286] width 45 height 13
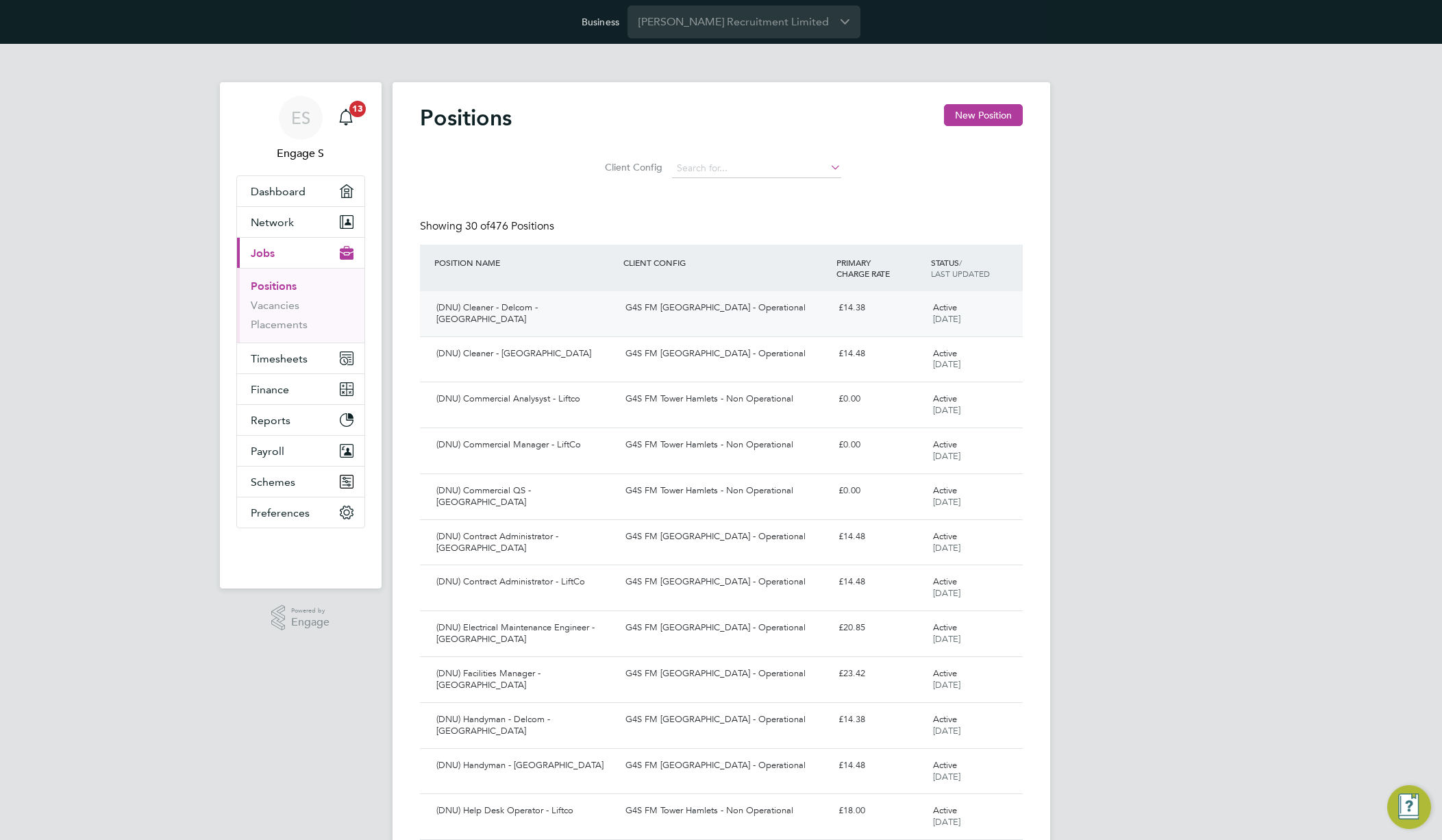
click at [730, 316] on div "G4S FM [GEOGRAPHIC_DATA] - Operational" at bounding box center [726, 307] width 213 height 22
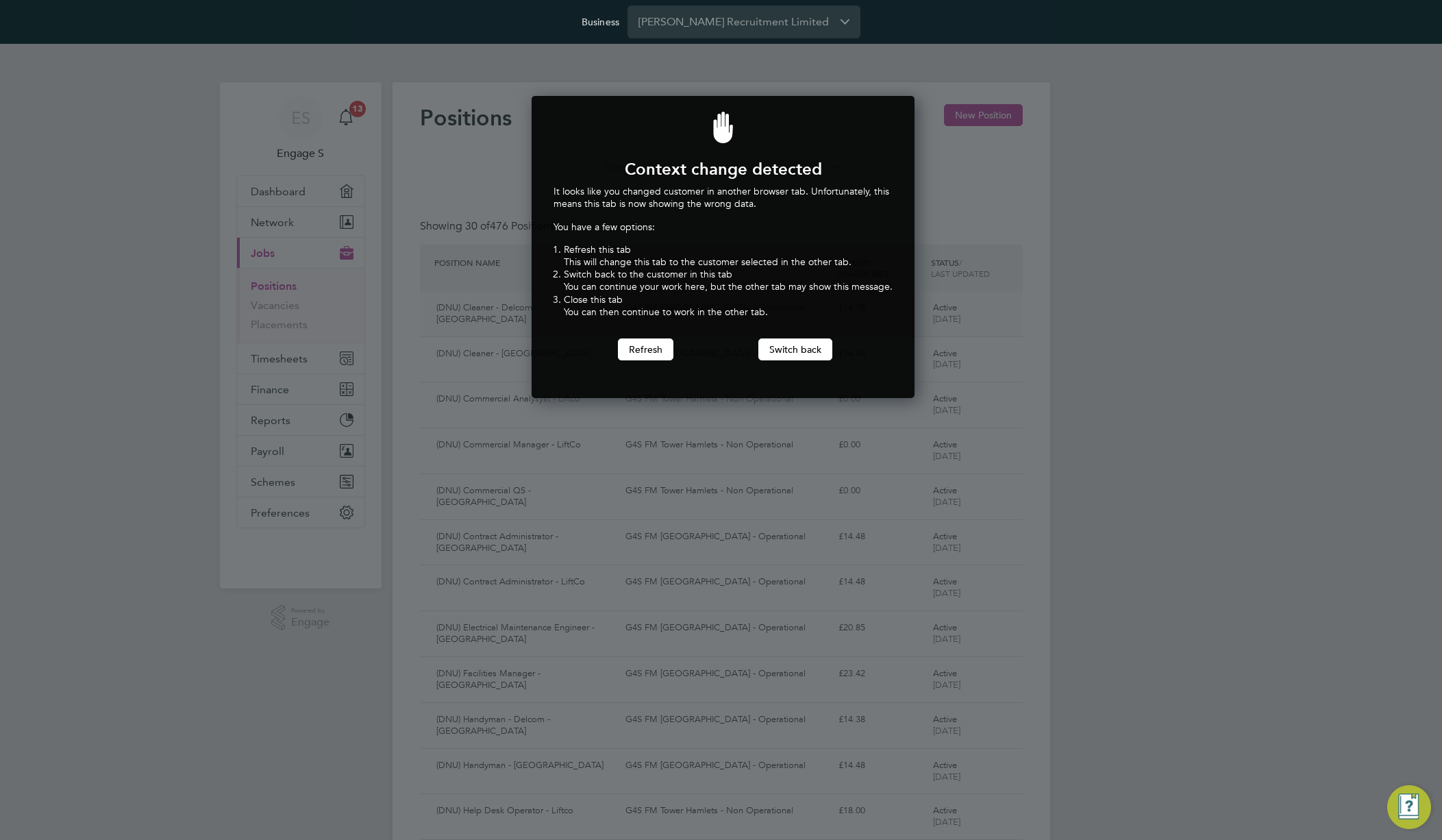
scroll to position [303, 378]
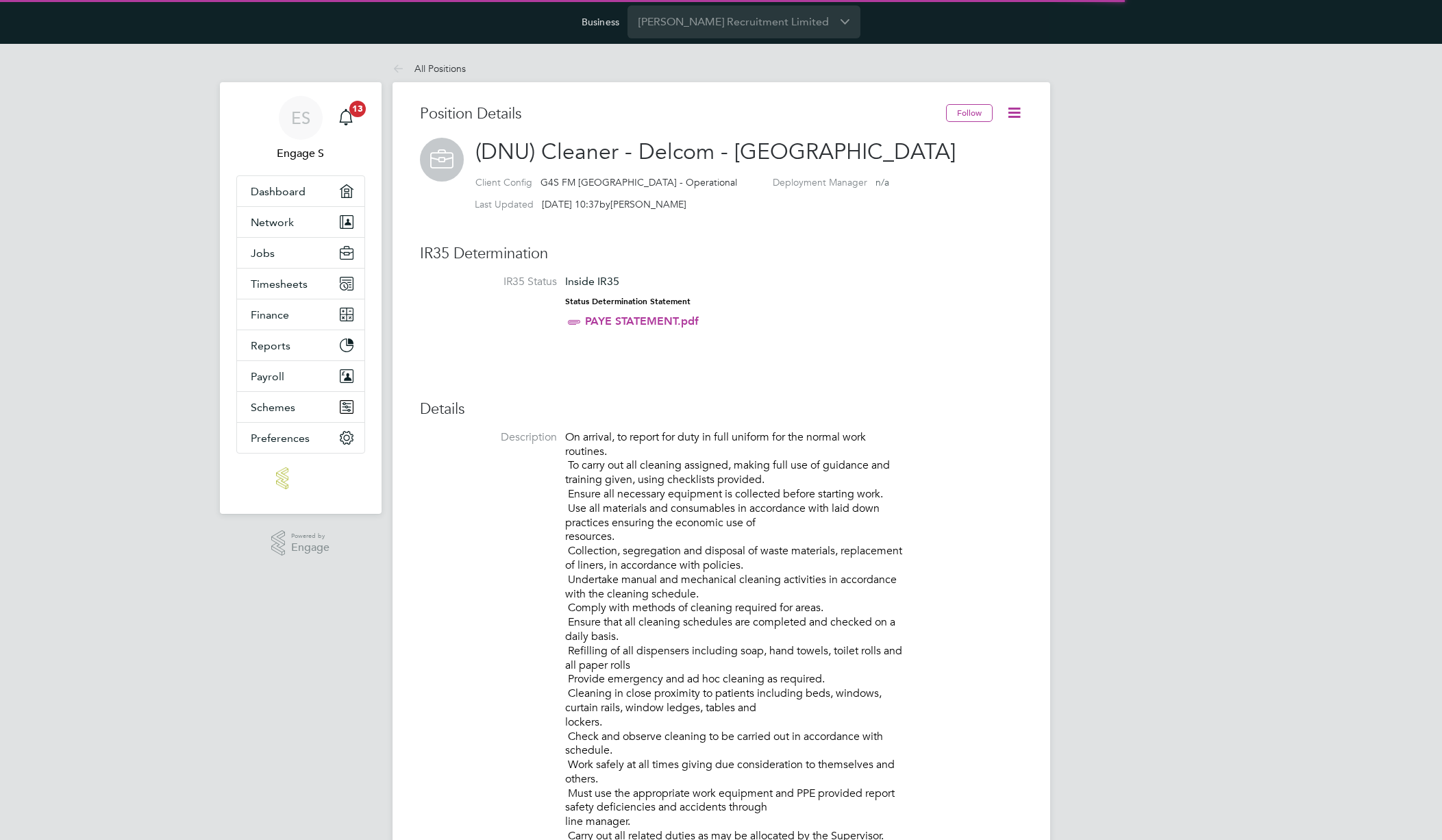
scroll to position [40, 91]
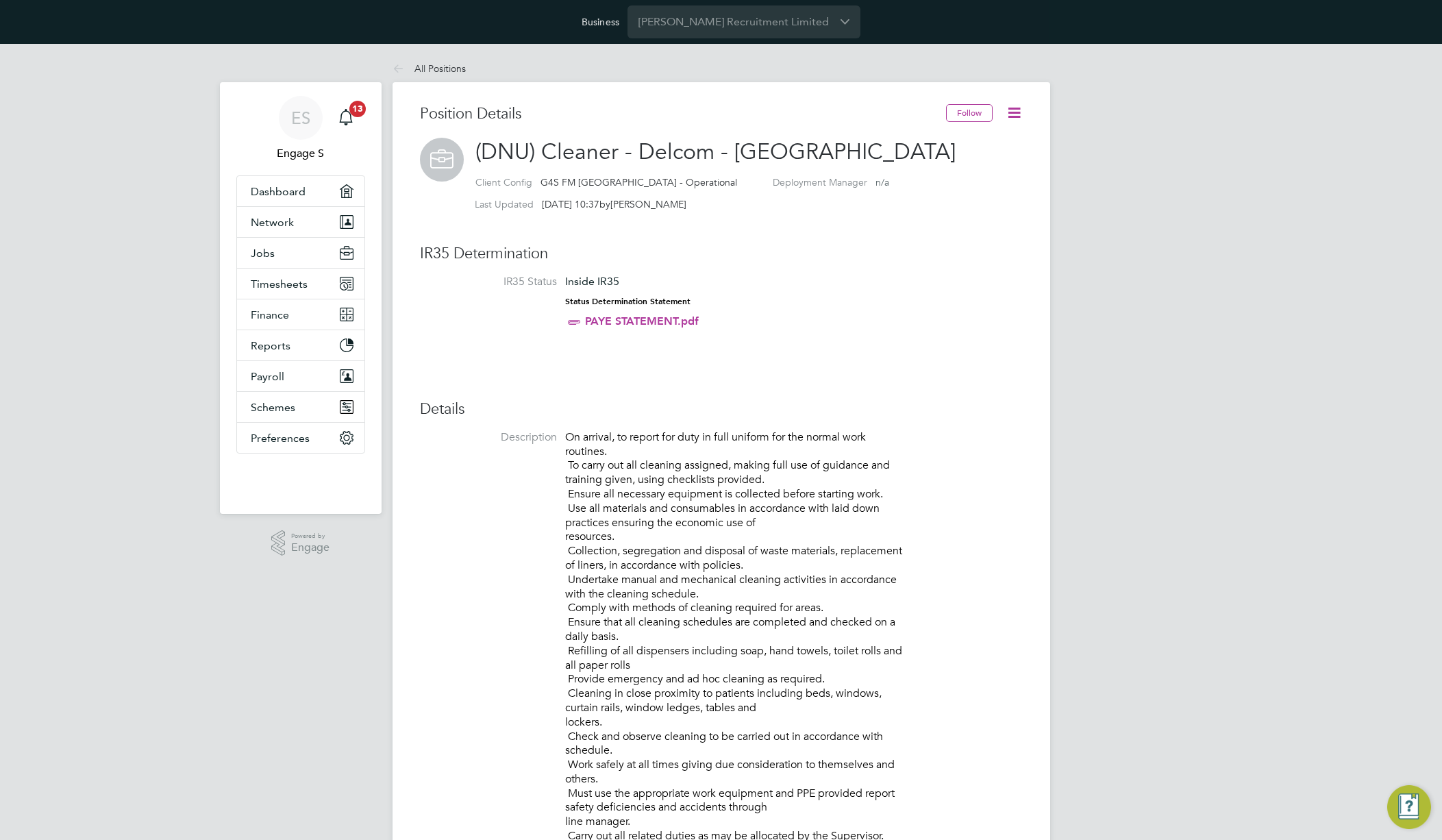
click at [1008, 115] on icon at bounding box center [1013, 112] width 17 height 17
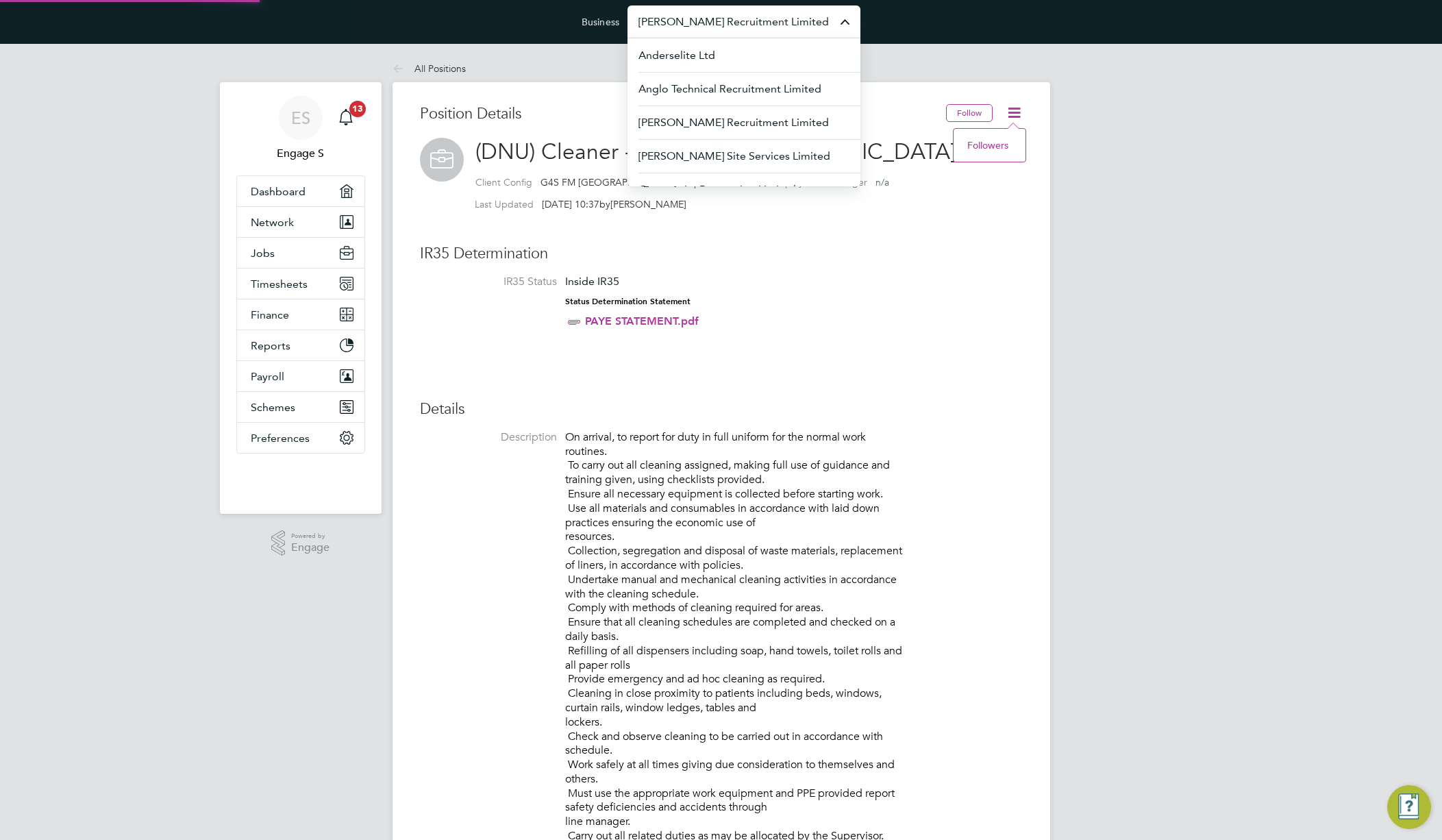
click at [774, 27] on input "Berry Recruitment Limited" at bounding box center [744, 22] width 233 height 32
click at [778, 118] on span "G4S Facilities Management (Uk) Limited" at bounding box center [737, 123] width 197 height 16
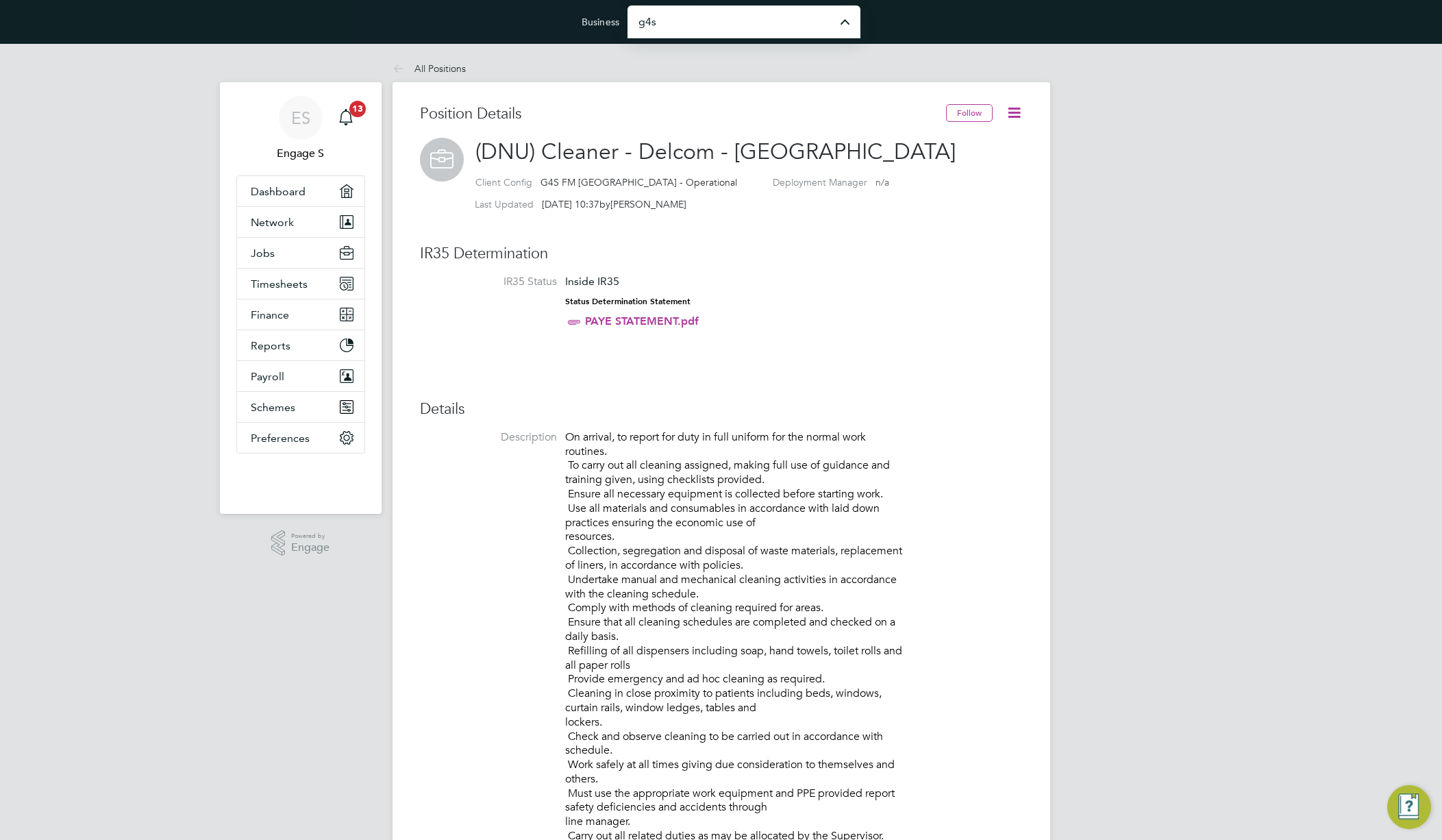
type input "G4S Facilities Management (Uk) Limited"
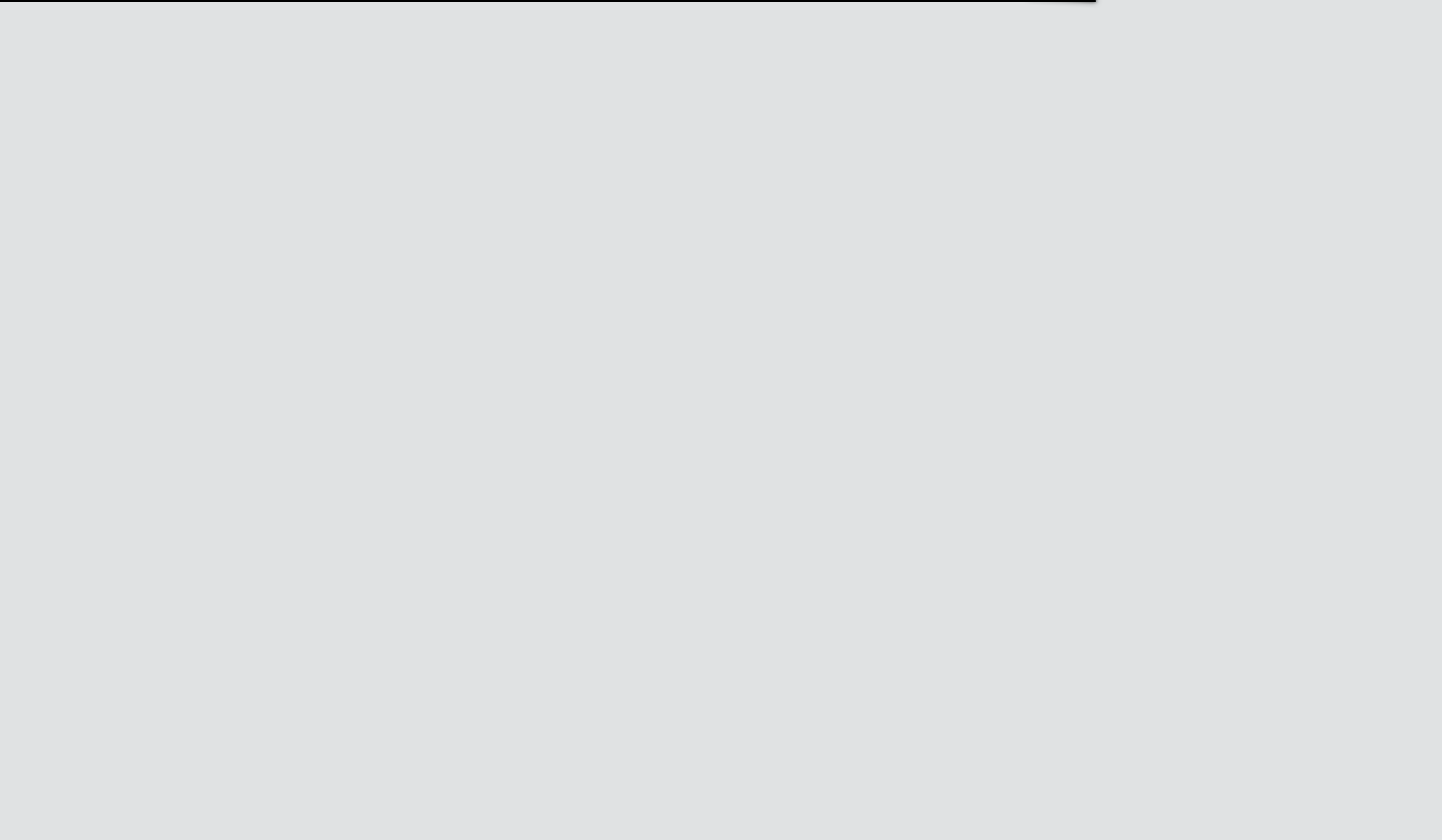
scroll to position [40, 91]
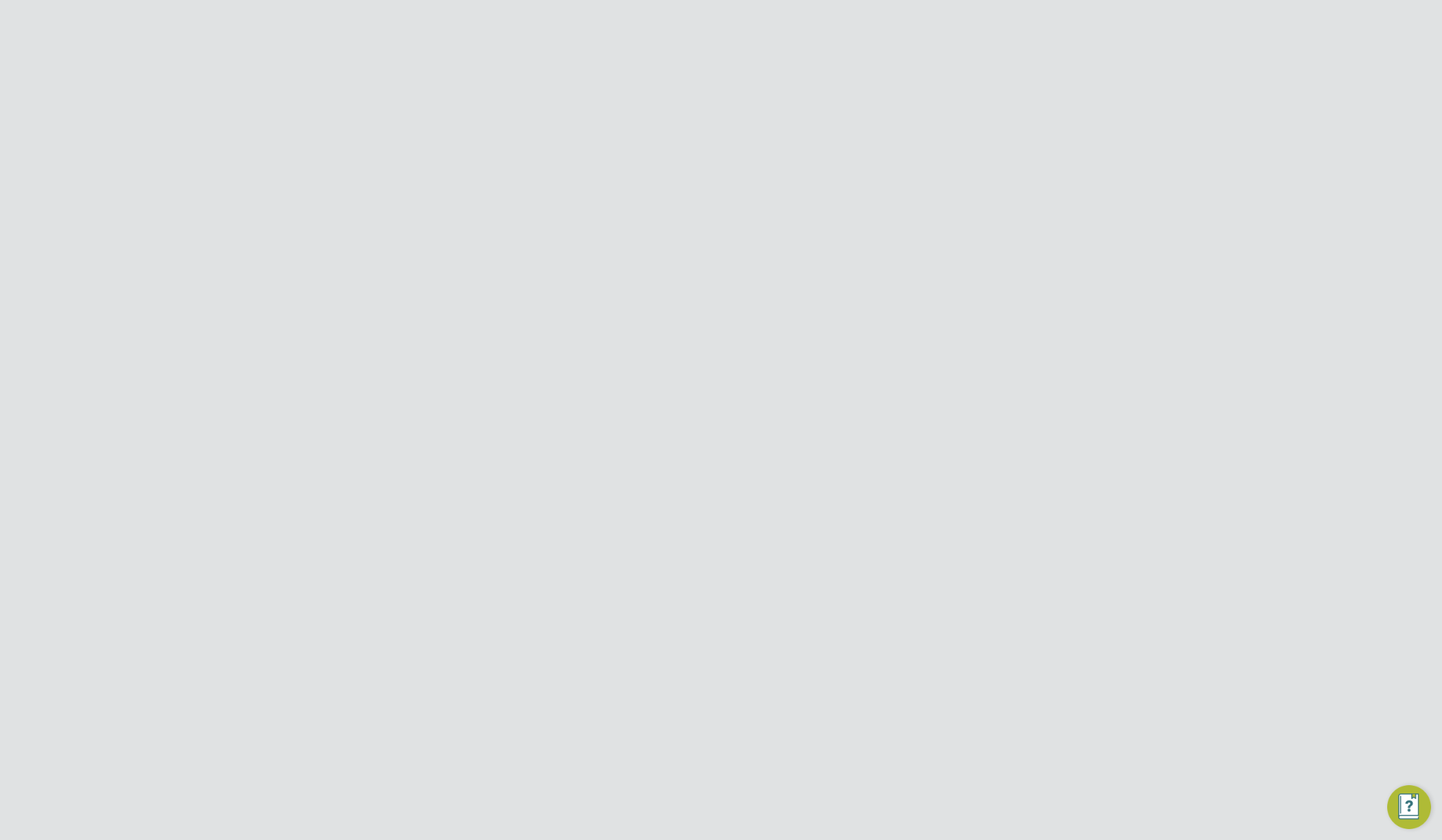
click at [1016, 111] on icon at bounding box center [1013, 112] width 17 height 17
click at [960, 146] on li "Edit Position e" at bounding box center [969, 144] width 100 height 19
click at [571, 303] on p "On arrival, to report for duty in full uniform for the normal work routines.  …" at bounding box center [743, 522] width 343 height 442
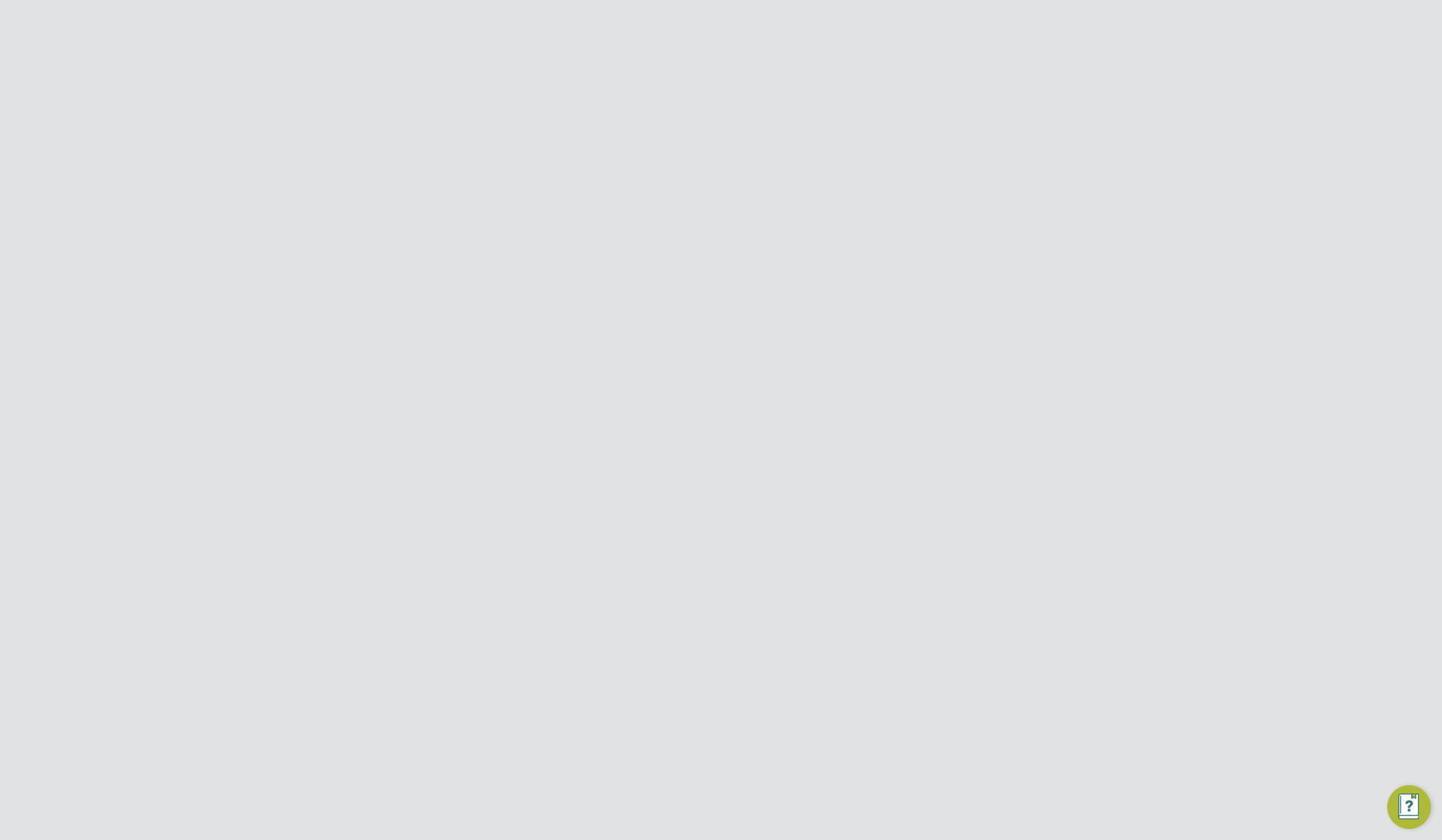
click at [779, 340] on p at bounding box center [743, 333] width 343 height 14
click at [756, 793] on button "Update Position" at bounding box center [748, 801] width 91 height 22
click at [1046, 535] on div "Position Updated All edits to the position have been successfully saved. Cancel…" at bounding box center [721, 420] width 1442 height 840
